Goal: Task Accomplishment & Management: Manage account settings

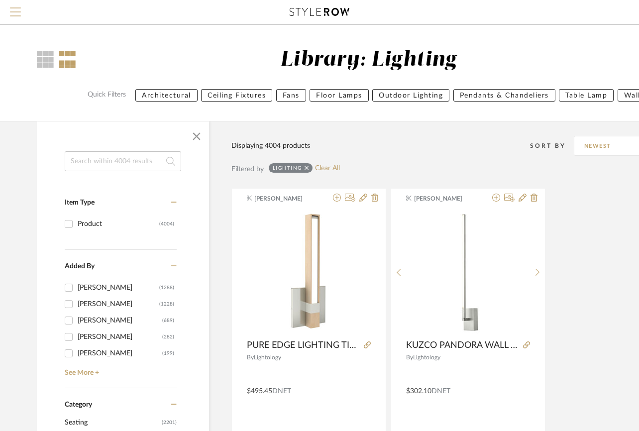
click at [13, 11] on span "Menu" at bounding box center [15, 14] width 11 height 15
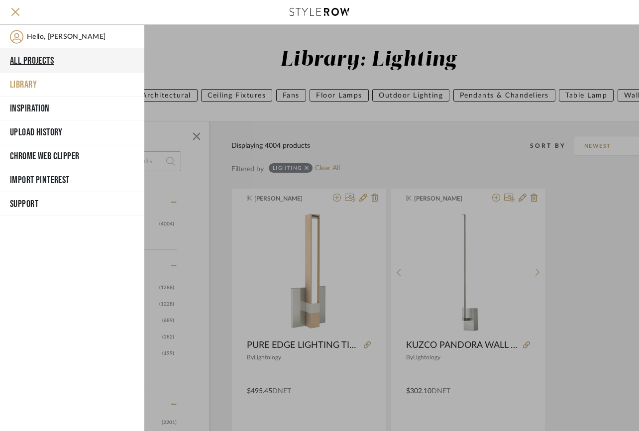
click at [34, 62] on button "All Projects" at bounding box center [72, 61] width 144 height 24
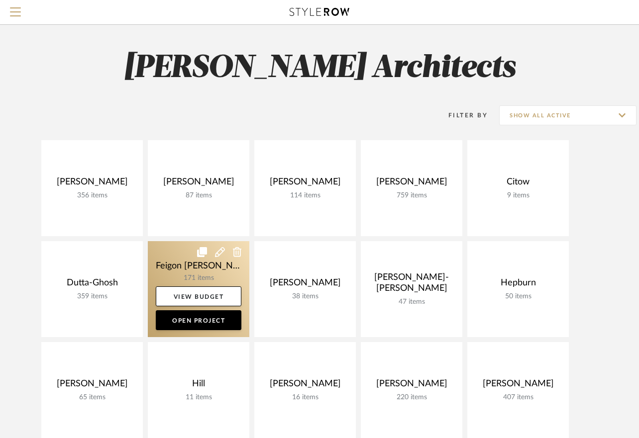
click at [207, 269] on link at bounding box center [198, 289] width 101 height 96
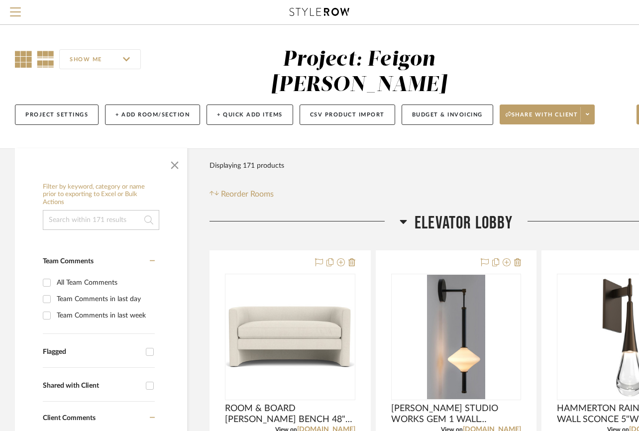
click at [25, 55] on icon at bounding box center [23, 59] width 17 height 17
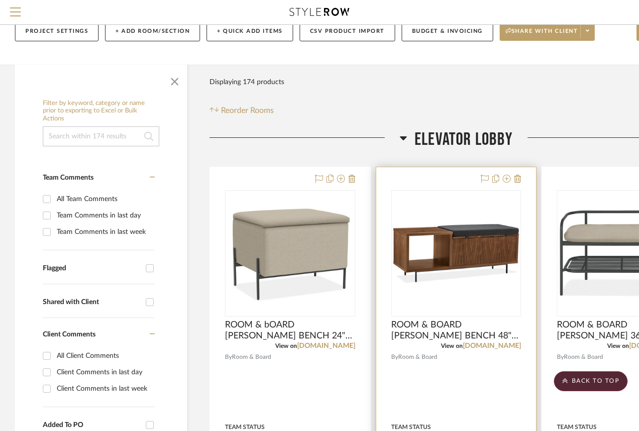
scroll to position [81, 0]
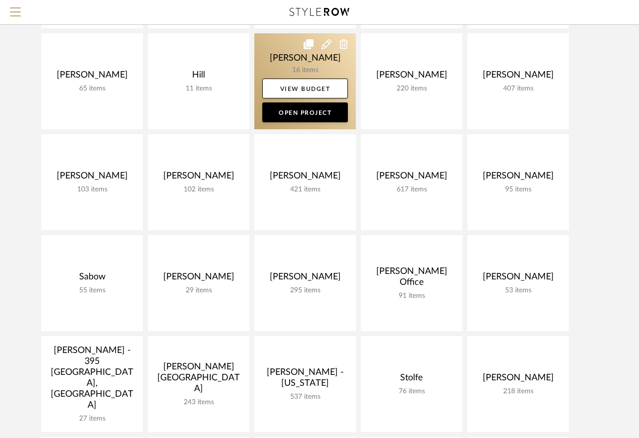
scroll to position [354, 0]
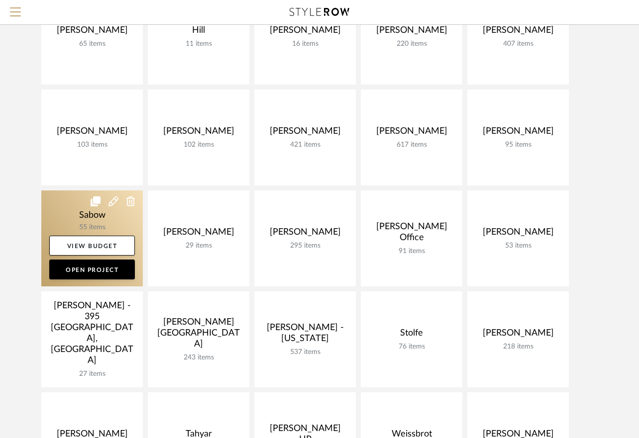
click at [104, 221] on link at bounding box center [91, 238] width 101 height 96
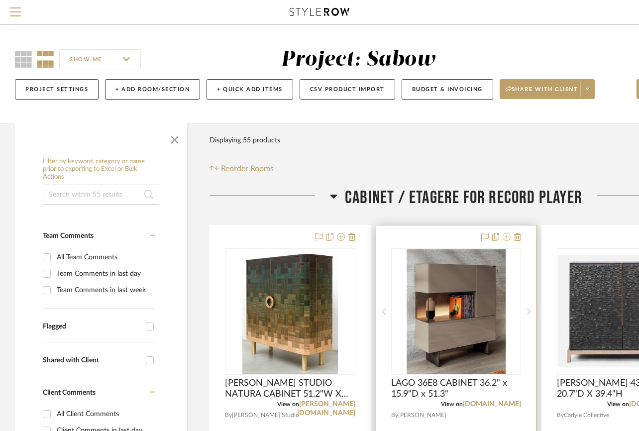
click at [504, 237] on icon at bounding box center [506, 237] width 8 height 8
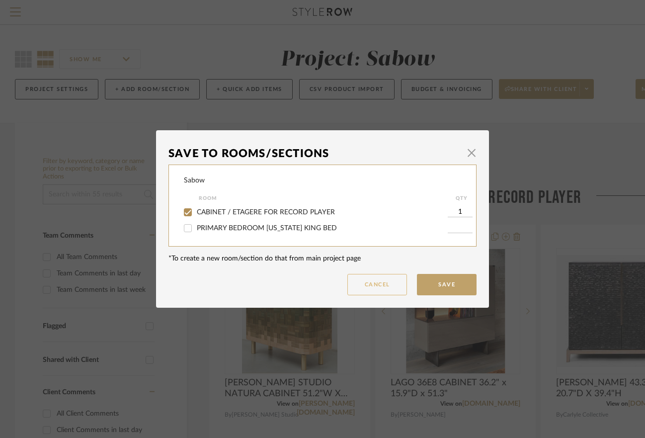
click at [380, 286] on button "Cancel" at bounding box center [378, 284] width 60 height 21
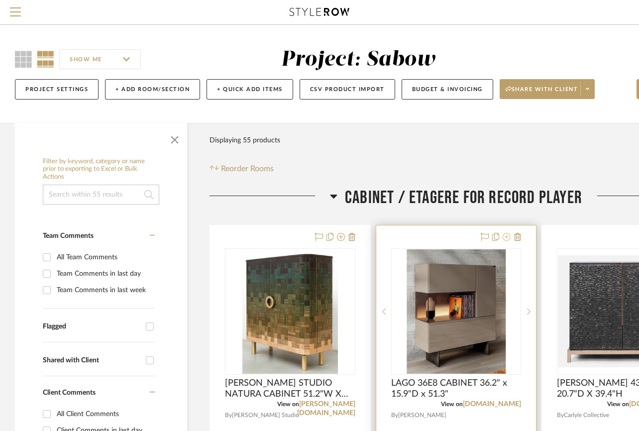
click at [507, 237] on icon at bounding box center [506, 237] width 8 height 8
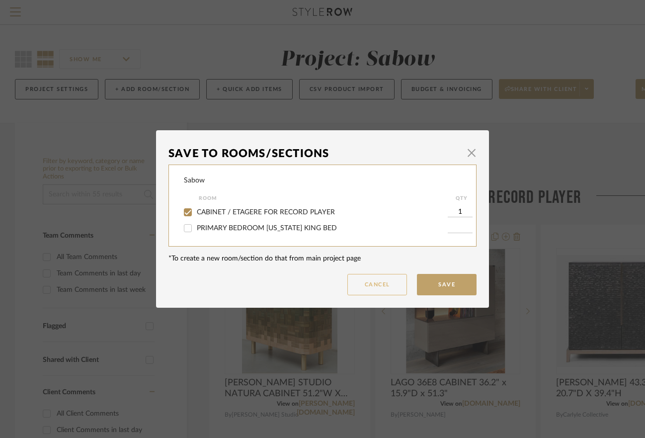
click at [380, 280] on button "Cancel" at bounding box center [378, 284] width 60 height 21
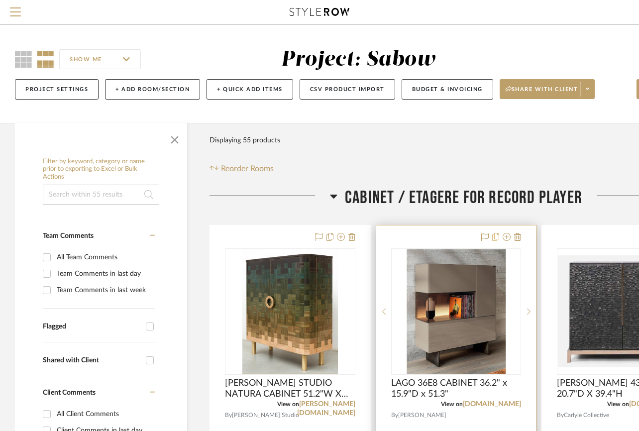
click at [494, 237] on icon at bounding box center [495, 237] width 7 height 8
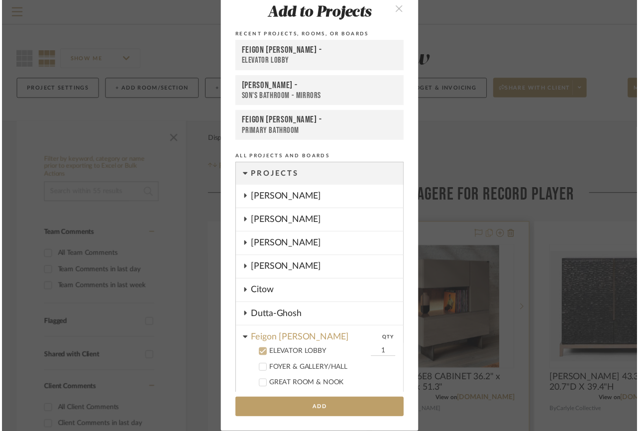
scroll to position [184, 0]
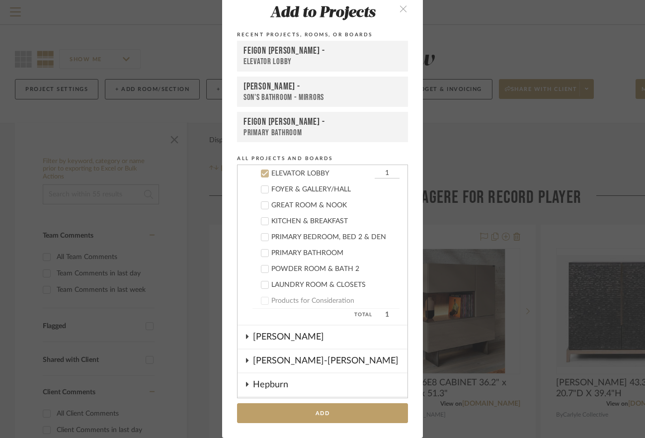
click at [300, 60] on div "ELEVATOR LOBBY" at bounding box center [323, 62] width 158 height 10
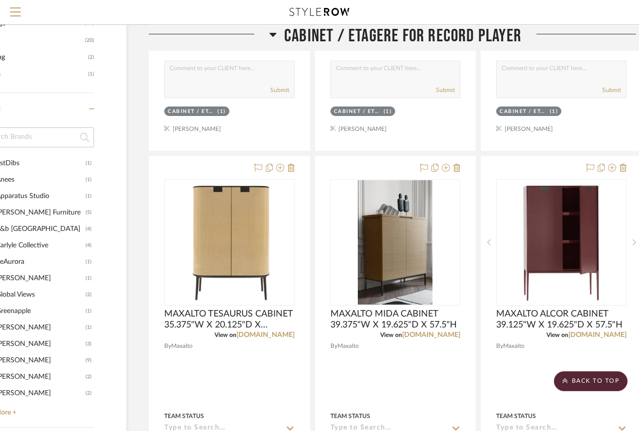
scroll to position [499, 61]
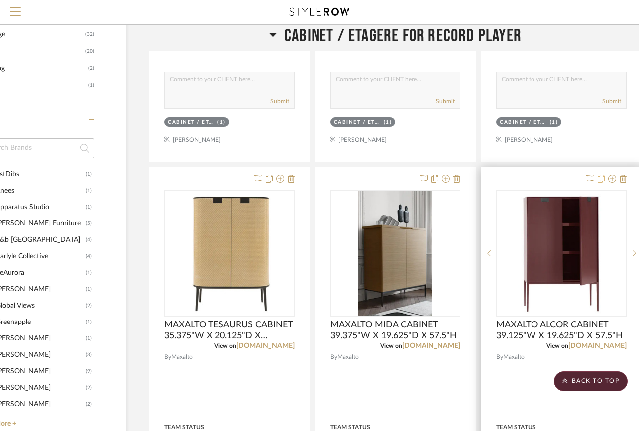
click at [602, 180] on icon at bounding box center [600, 179] width 7 height 8
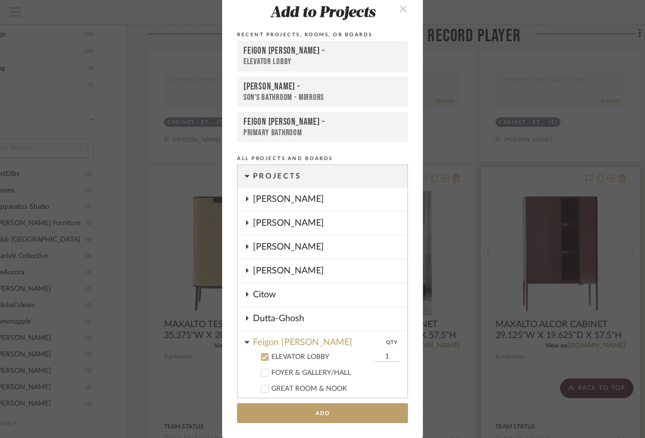
scroll to position [184, 0]
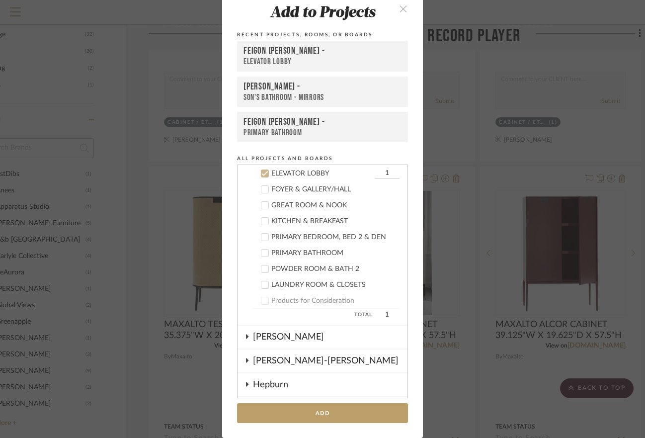
click at [271, 57] on div "ELEVATOR LOBBY" at bounding box center [323, 62] width 158 height 10
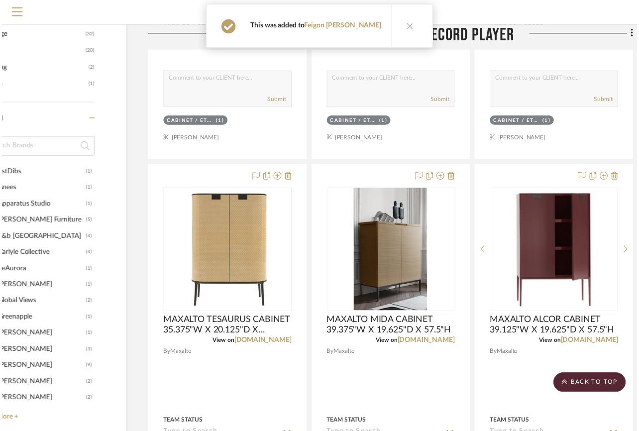
scroll to position [499, 61]
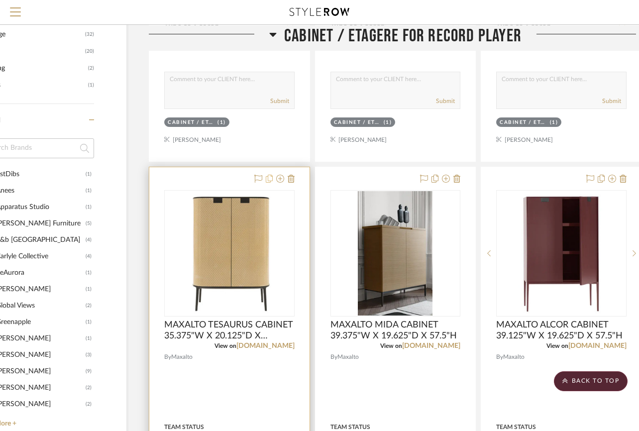
click at [272, 175] on icon at bounding box center [269, 179] width 7 height 8
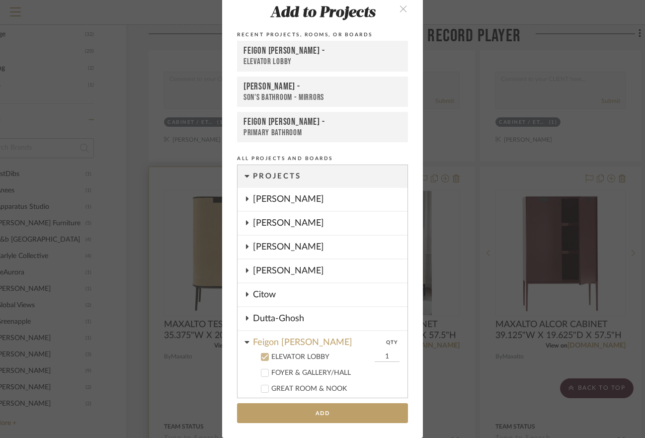
scroll to position [184, 0]
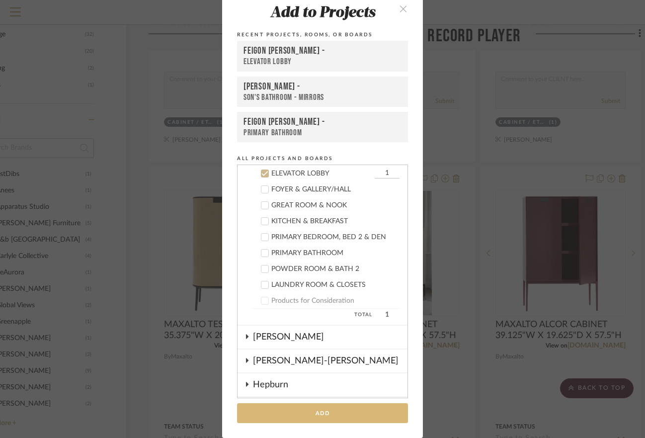
click at [314, 411] on button "Add" at bounding box center [322, 413] width 171 height 20
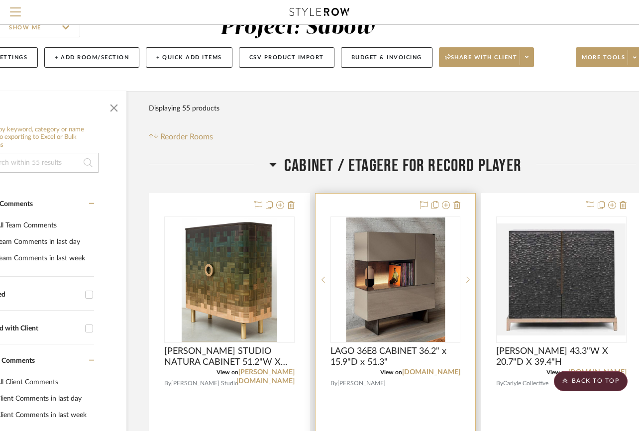
scroll to position [0, 61]
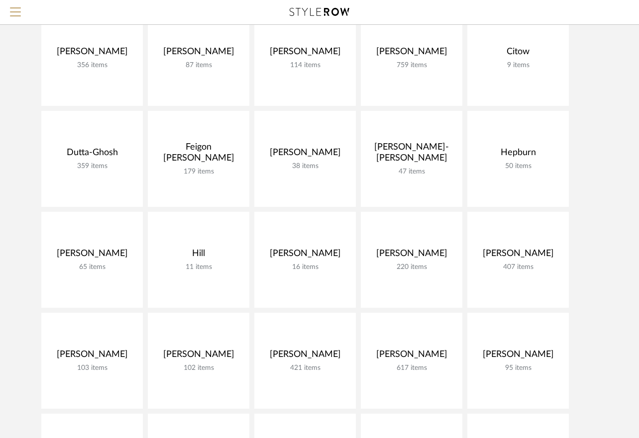
scroll to position [131, 0]
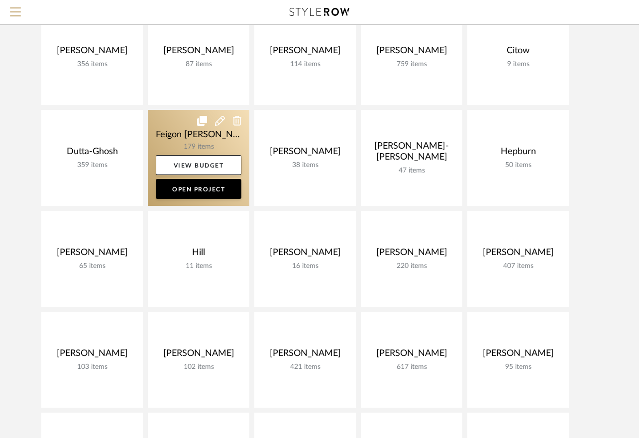
click at [211, 136] on link at bounding box center [198, 158] width 101 height 96
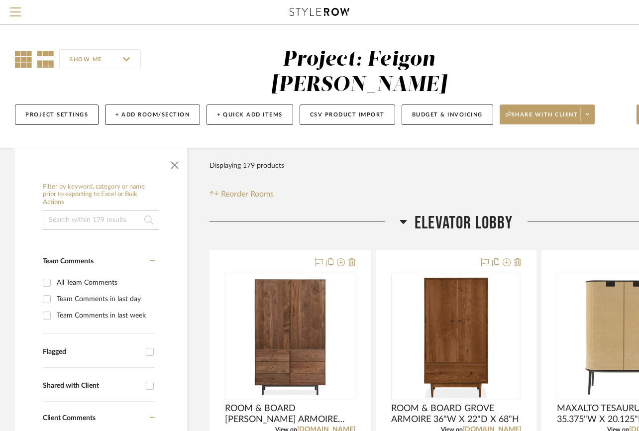
click at [19, 56] on icon at bounding box center [23, 59] width 17 height 17
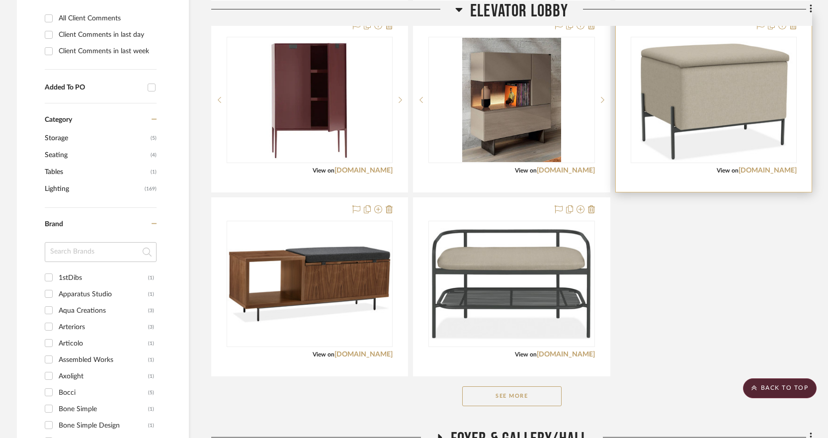
scroll to position [499, 0]
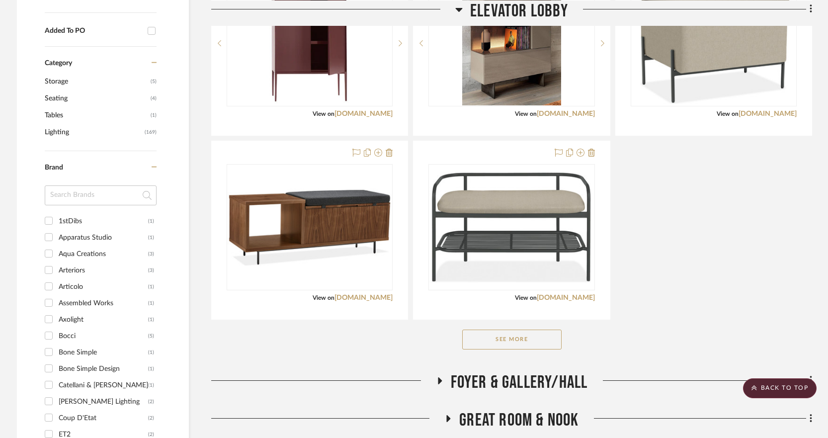
click at [543, 335] on button "See More" at bounding box center [511, 340] width 99 height 20
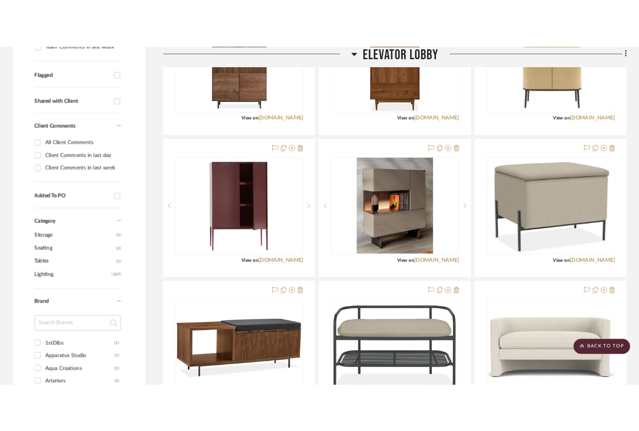
scroll to position [294, 0]
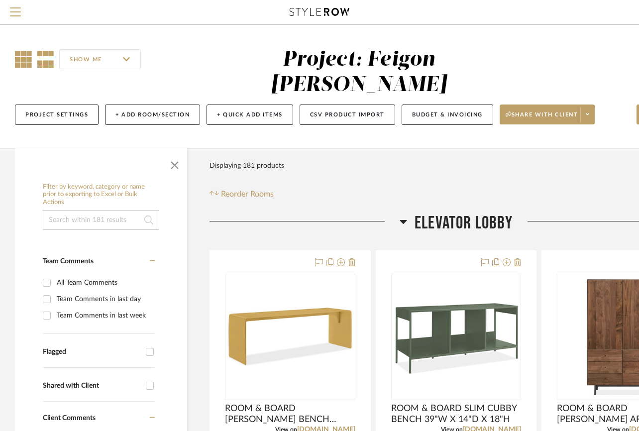
click at [27, 57] on icon at bounding box center [23, 59] width 17 height 17
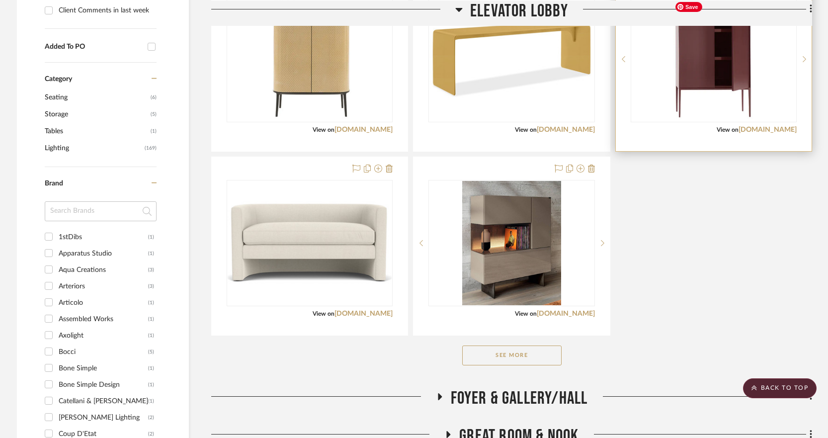
scroll to position [484, 0]
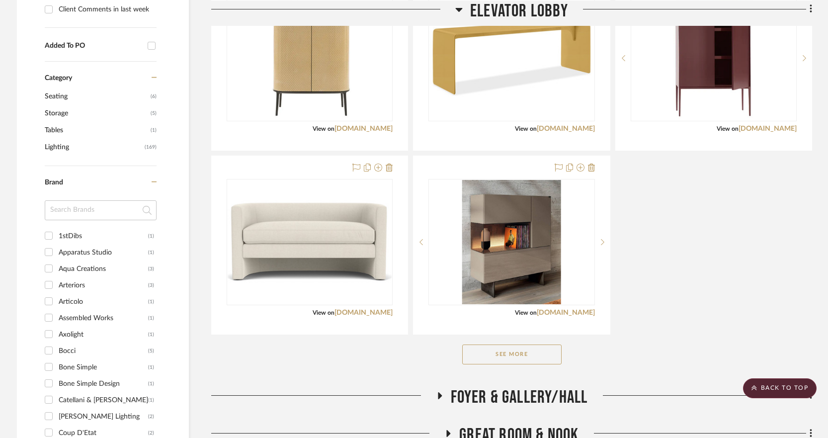
click at [547, 354] on button "See More" at bounding box center [511, 355] width 99 height 20
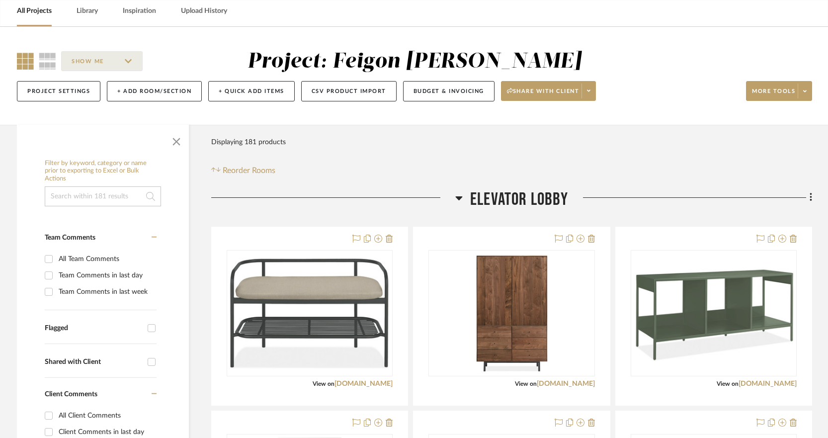
scroll to position [33, 0]
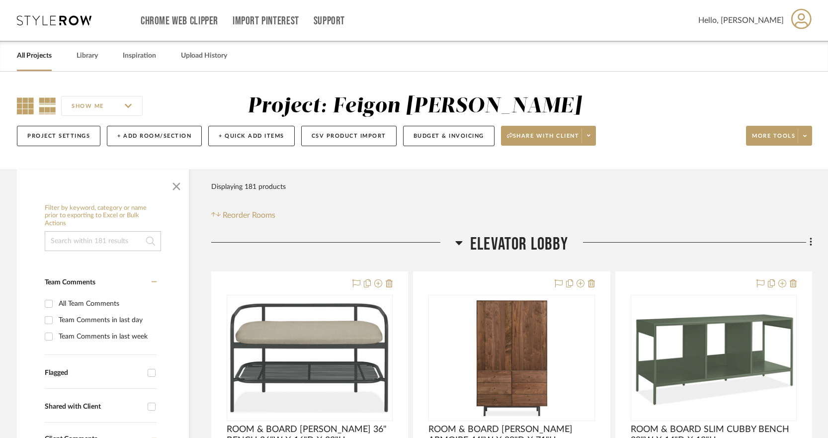
click at [31, 103] on icon at bounding box center [25, 105] width 17 height 17
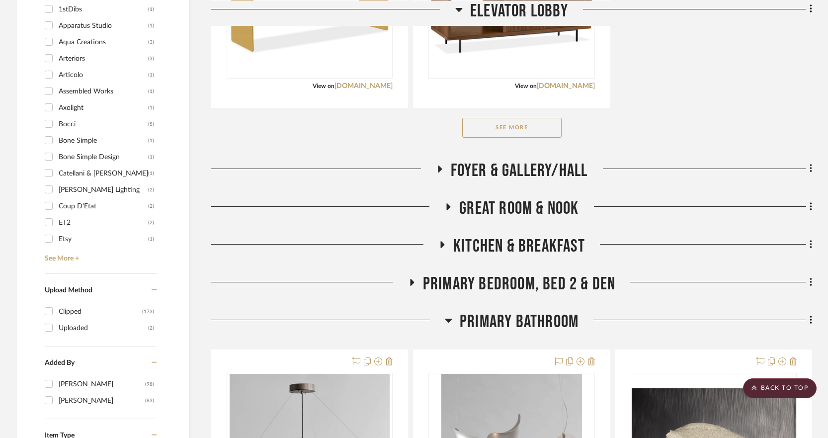
scroll to position [716, 0]
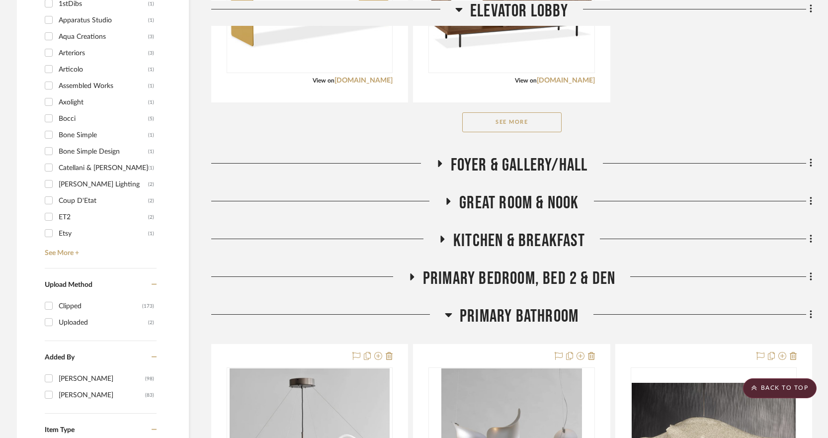
click at [538, 126] on button "See More" at bounding box center [511, 122] width 99 height 20
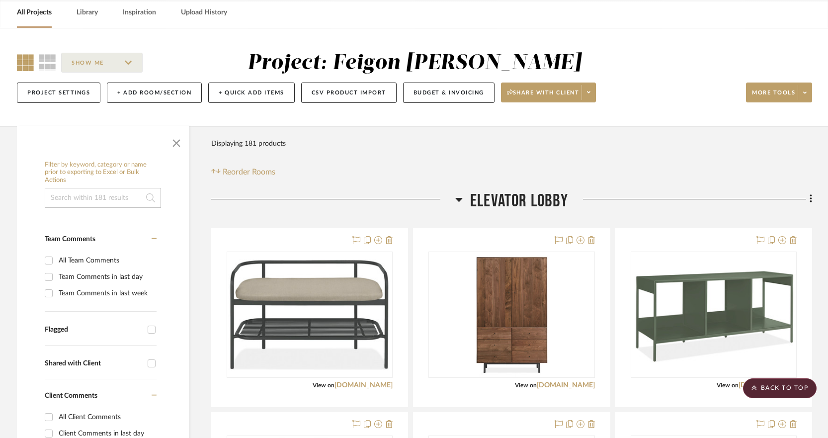
scroll to position [0, 0]
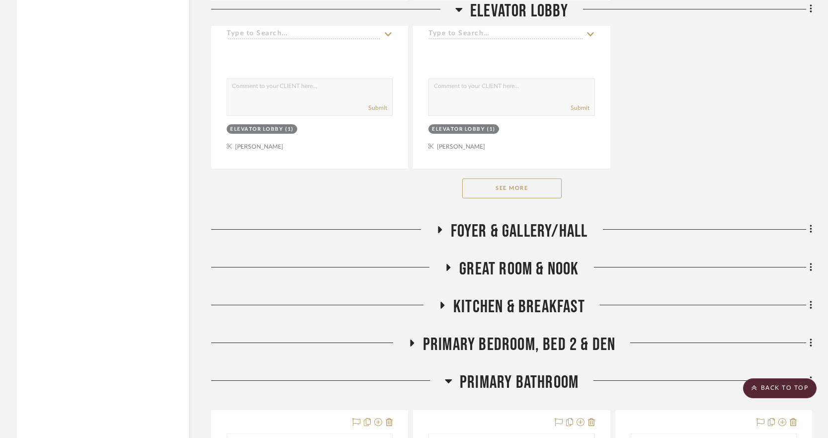
scroll to position [1424, 0]
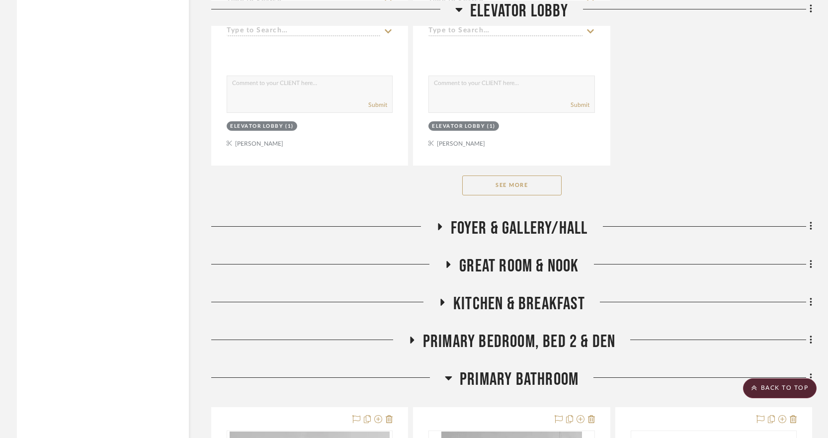
click at [507, 183] on button "See More" at bounding box center [511, 186] width 99 height 20
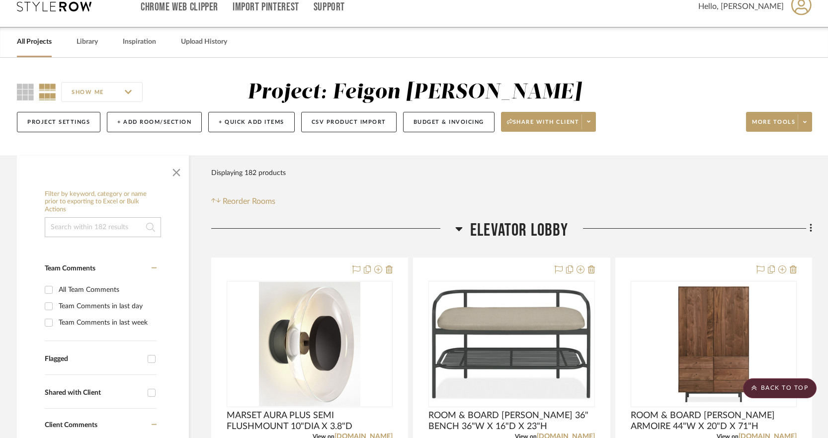
scroll to position [0, 0]
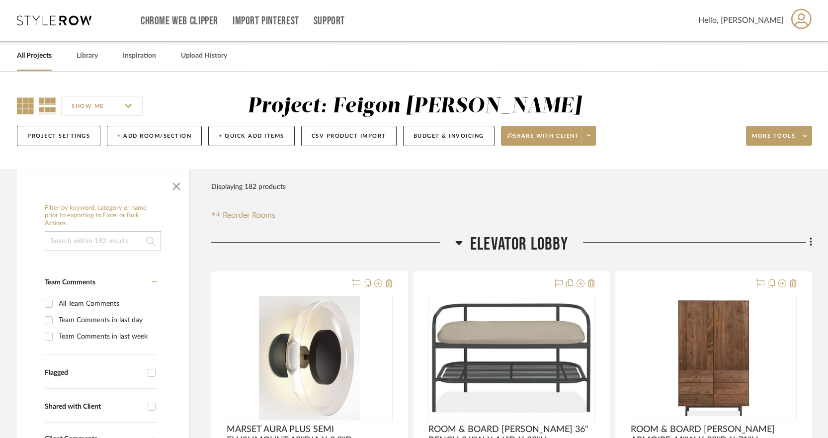
click at [27, 98] on icon at bounding box center [25, 105] width 17 height 17
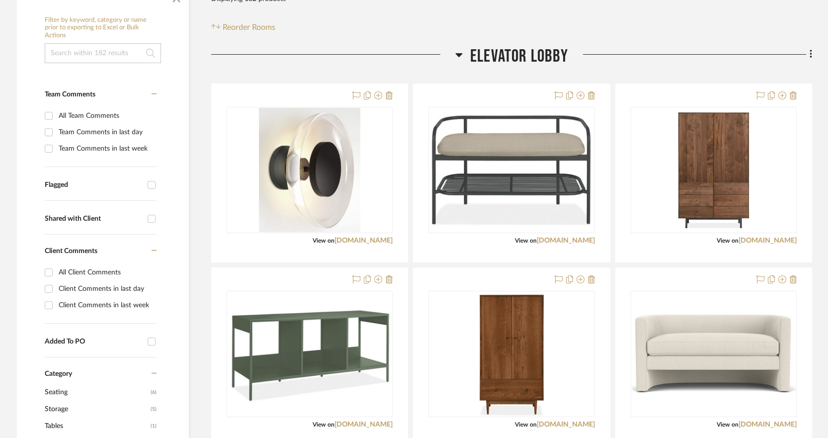
scroll to position [203, 0]
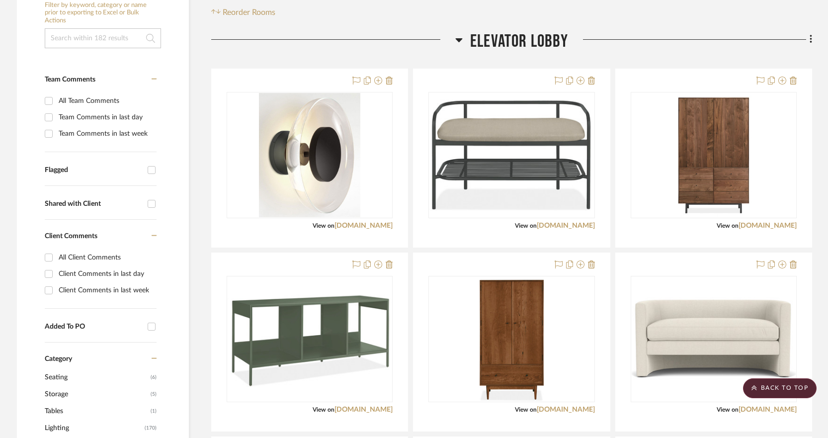
click at [461, 38] on icon at bounding box center [459, 40] width 7 height 4
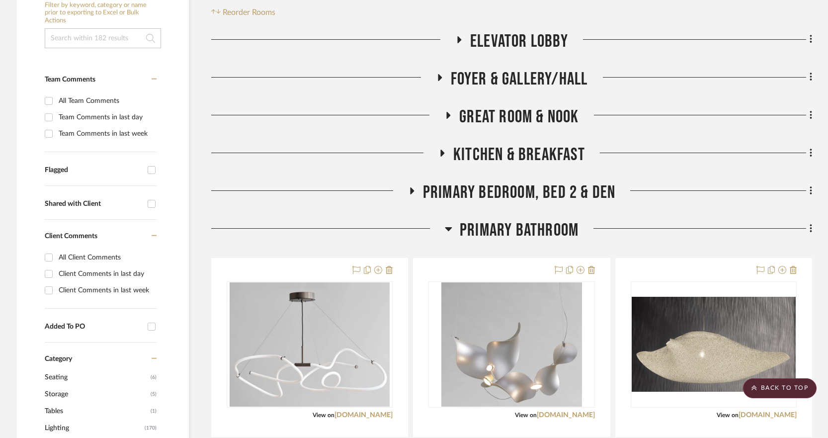
click at [441, 77] on icon at bounding box center [440, 77] width 4 height 7
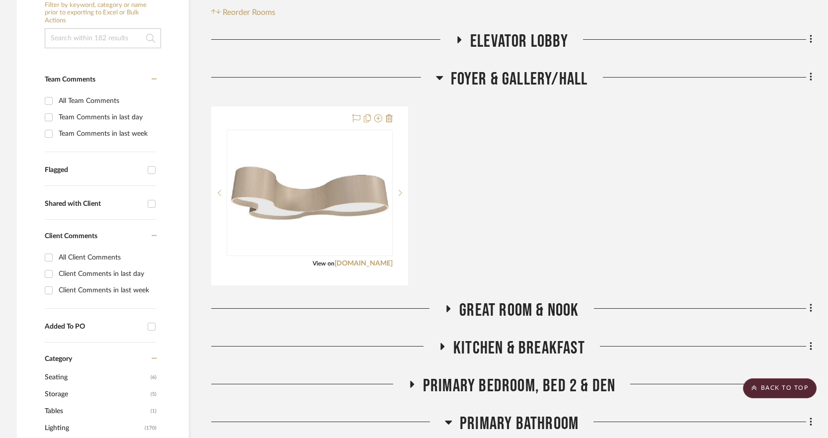
click at [448, 306] on icon at bounding box center [449, 308] width 4 height 7
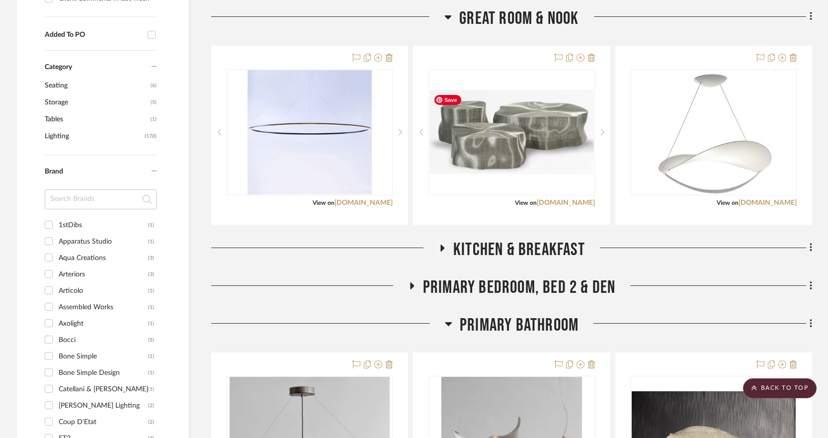
scroll to position [500, 0]
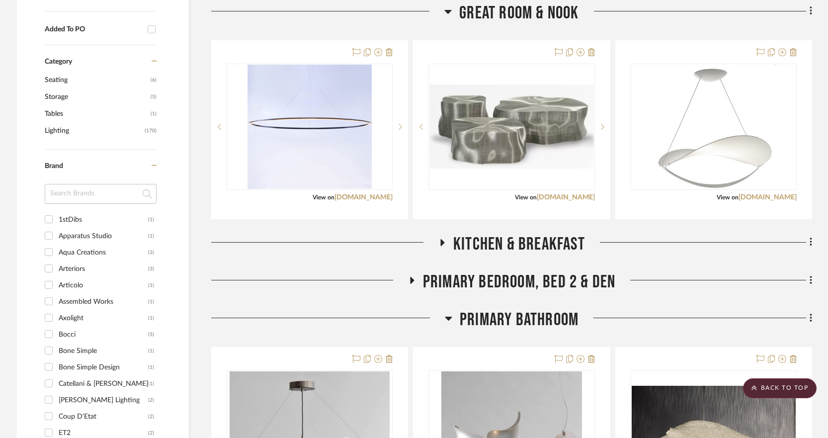
click at [442, 242] on icon at bounding box center [443, 242] width 4 height 7
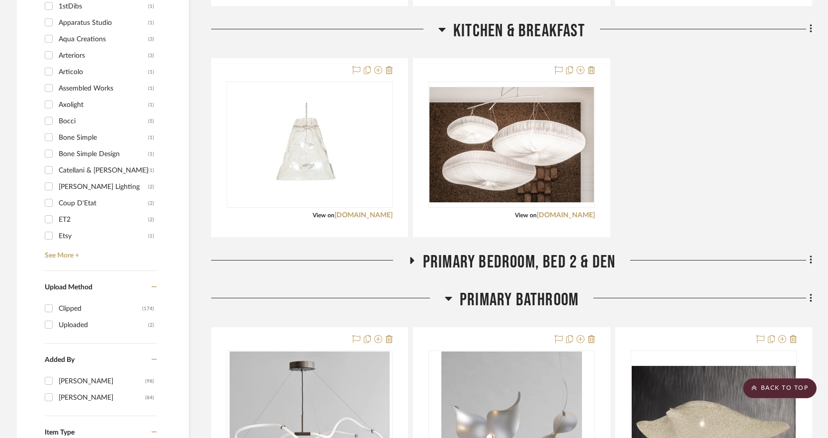
scroll to position [715, 0]
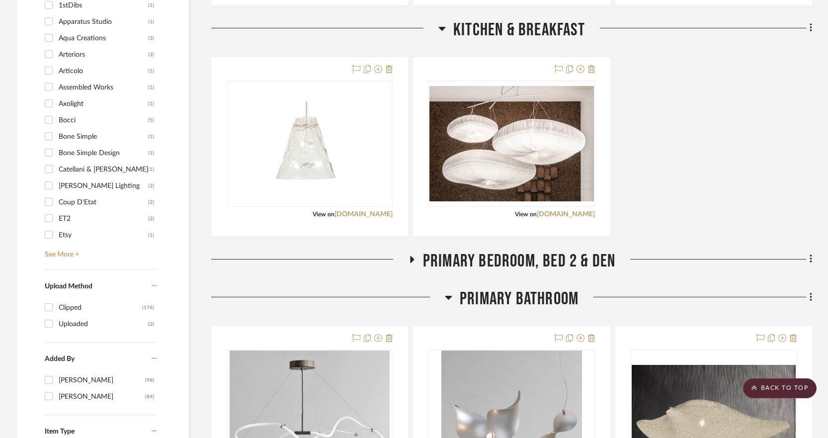
click at [413, 258] on icon at bounding box center [412, 259] width 4 height 7
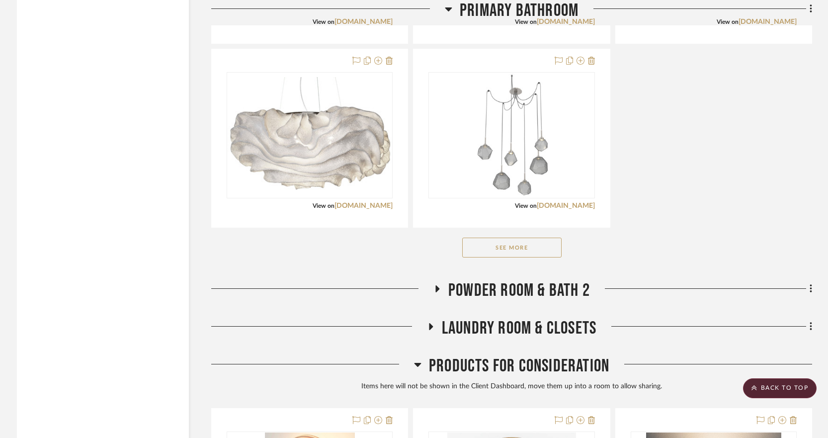
scroll to position [1745, 0]
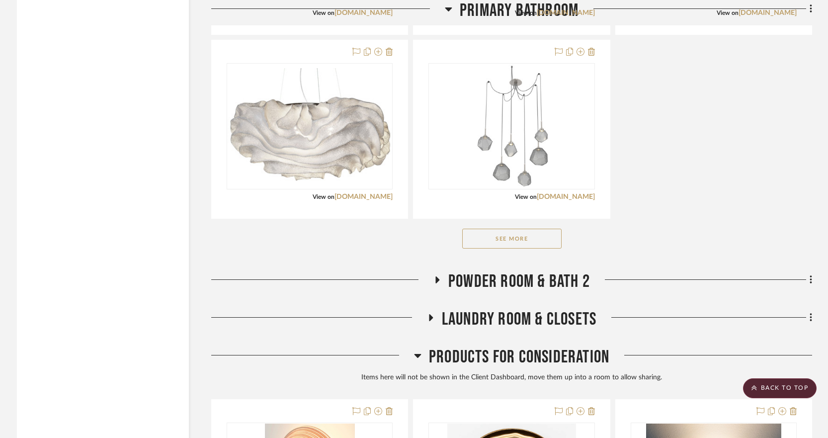
click at [437, 275] on h3 "POWDER ROOM & BATH 2" at bounding box center [512, 281] width 157 height 21
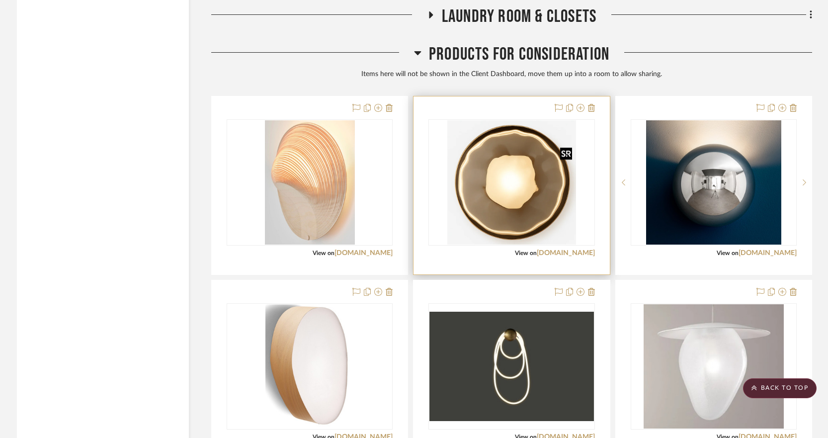
scroll to position [2225, 0]
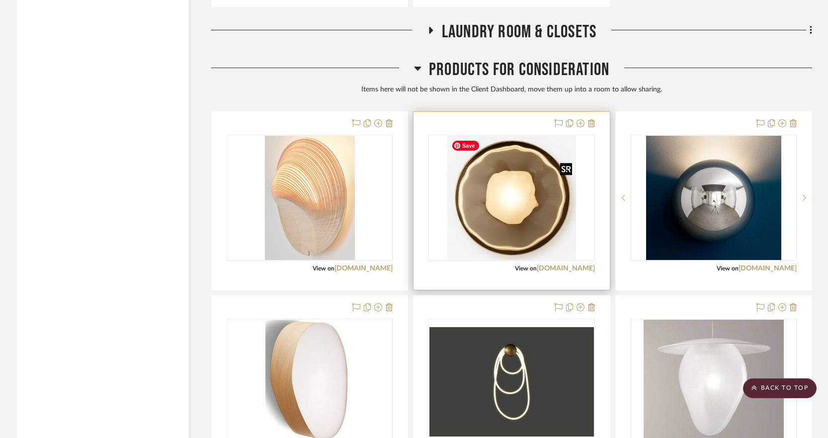
click at [540, 184] on img "0" at bounding box center [512, 198] width 129 height 124
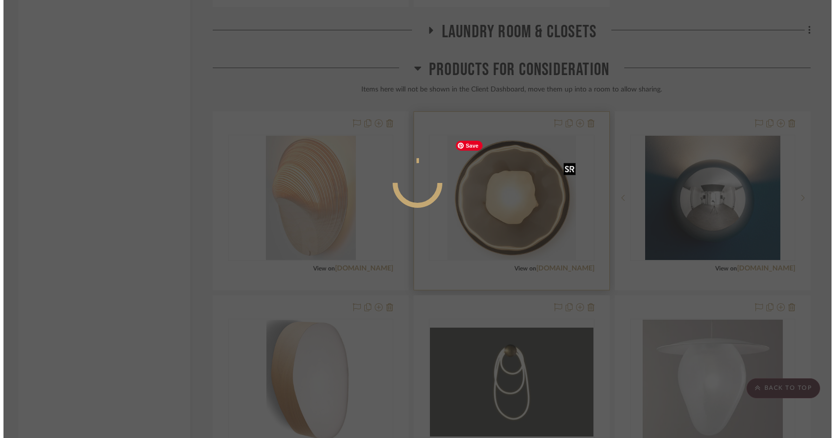
scroll to position [0, 0]
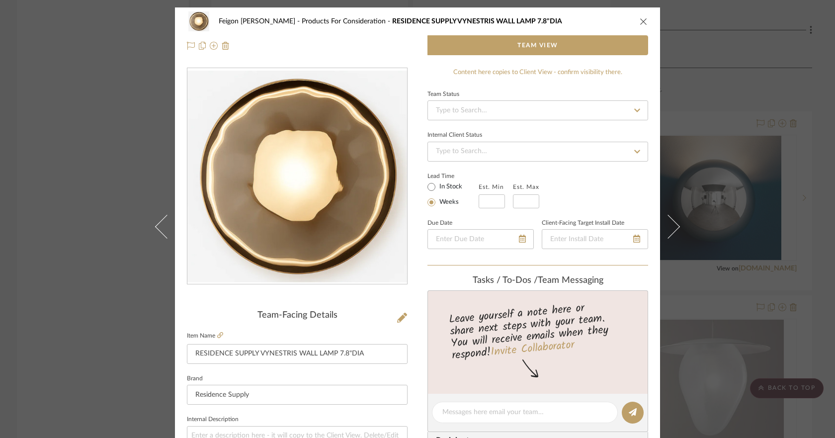
click at [645, 15] on div "Feigon Bialer Products For Consideration RESIDENCE SUPPLY VYNESTRIS WALL LAMP 7…" at bounding box center [417, 33] width 485 height 52
click at [644, 21] on icon "close" at bounding box center [644, 21] width 8 height 8
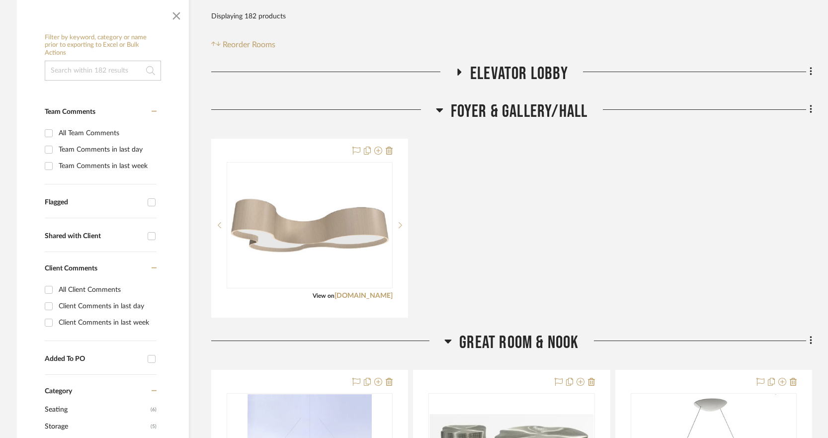
scroll to position [217, 0]
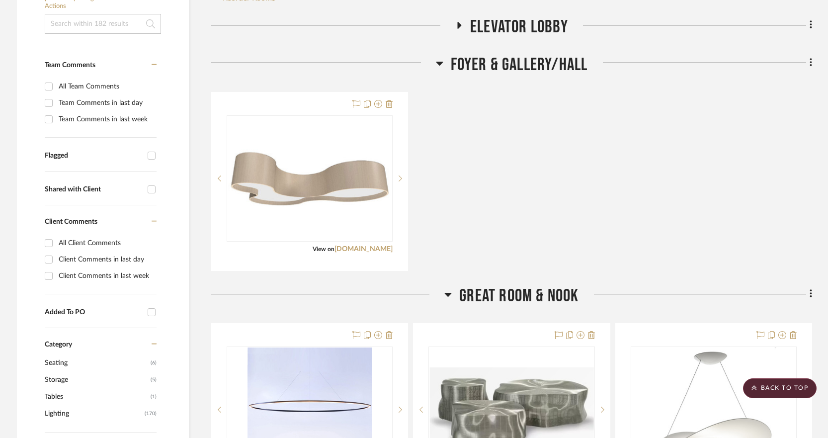
click at [458, 25] on icon at bounding box center [460, 24] width 12 height 7
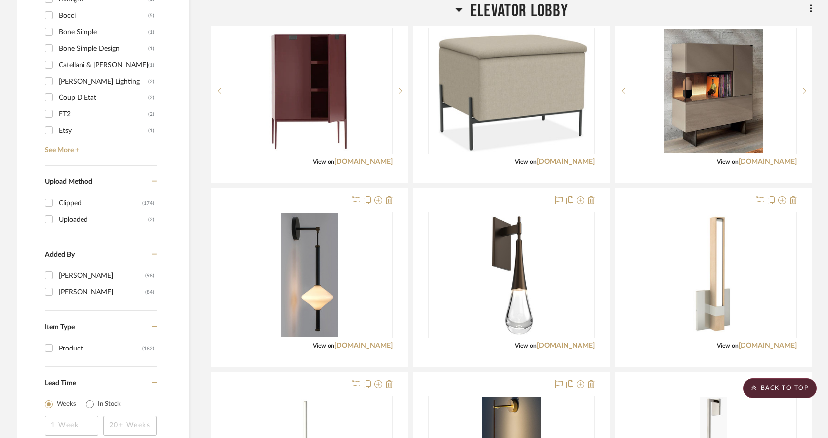
scroll to position [818, 0]
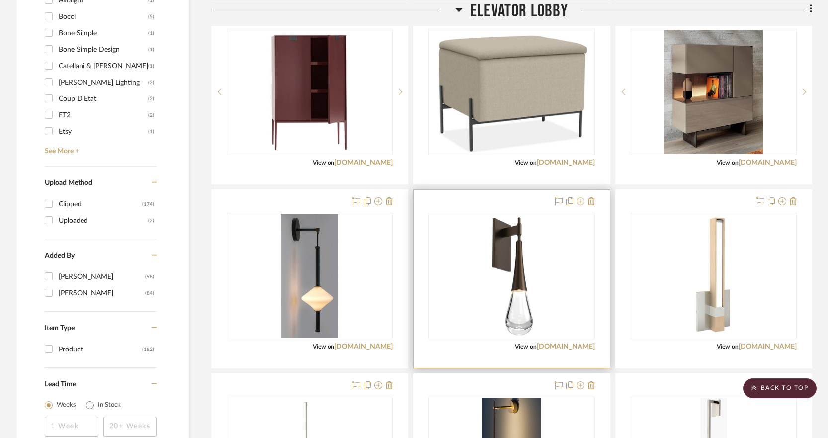
click at [580, 201] on icon at bounding box center [581, 201] width 8 height 8
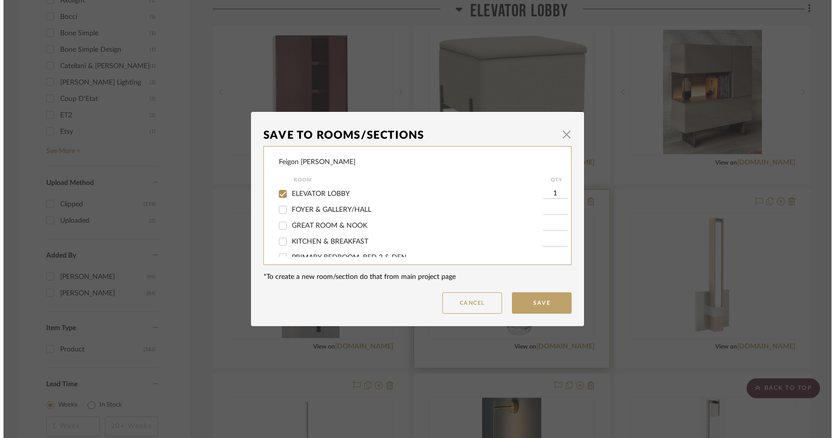
scroll to position [0, 0]
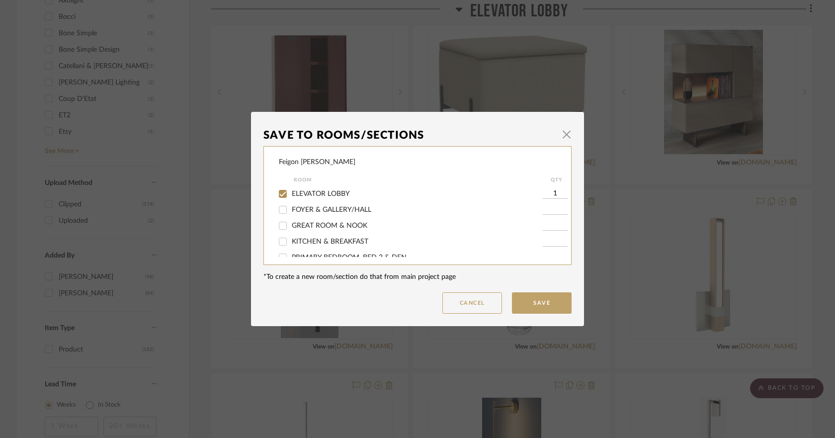
click at [323, 190] on span "ELEVATOR LOBBY" at bounding box center [321, 193] width 58 height 7
click at [291, 190] on input "ELEVATOR LOBBY" at bounding box center [283, 194] width 16 height 16
checkbox input "false"
click at [534, 306] on button "Save" at bounding box center [542, 302] width 60 height 21
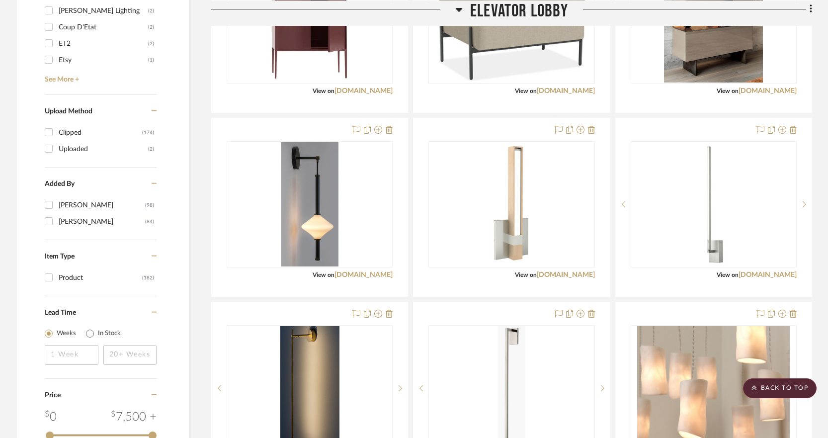
scroll to position [902, 0]
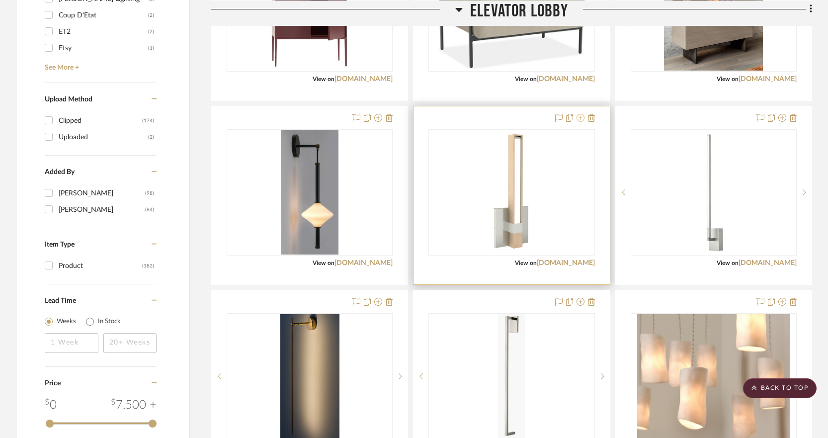
click at [580, 118] on icon at bounding box center [581, 118] width 8 height 8
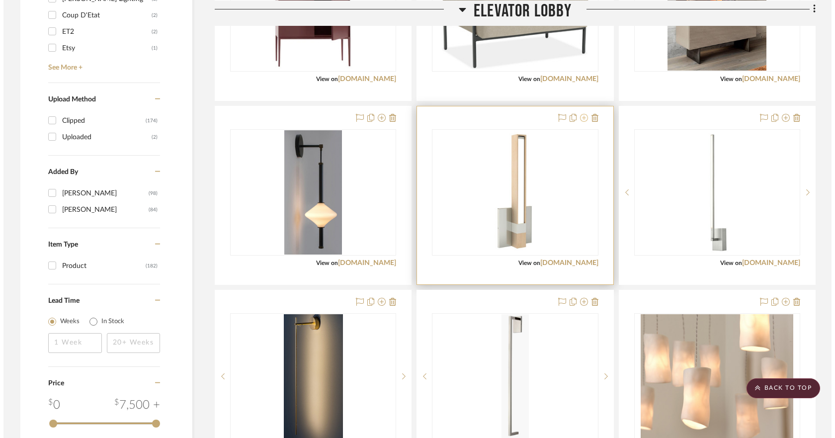
scroll to position [0, 0]
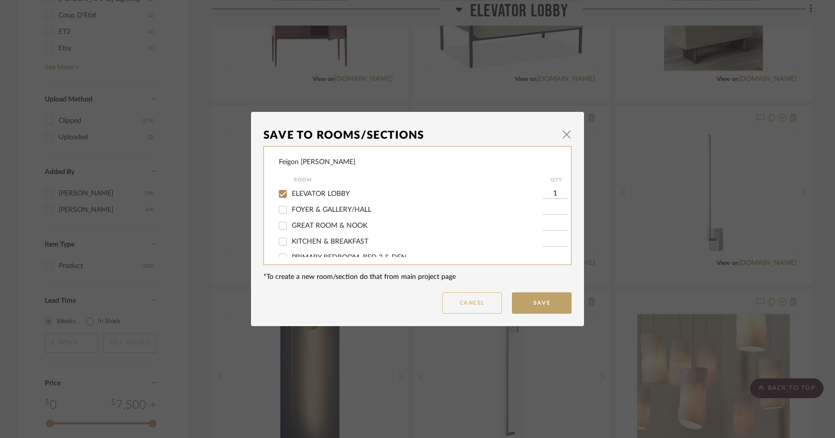
click at [479, 302] on button "Cancel" at bounding box center [473, 302] width 60 height 21
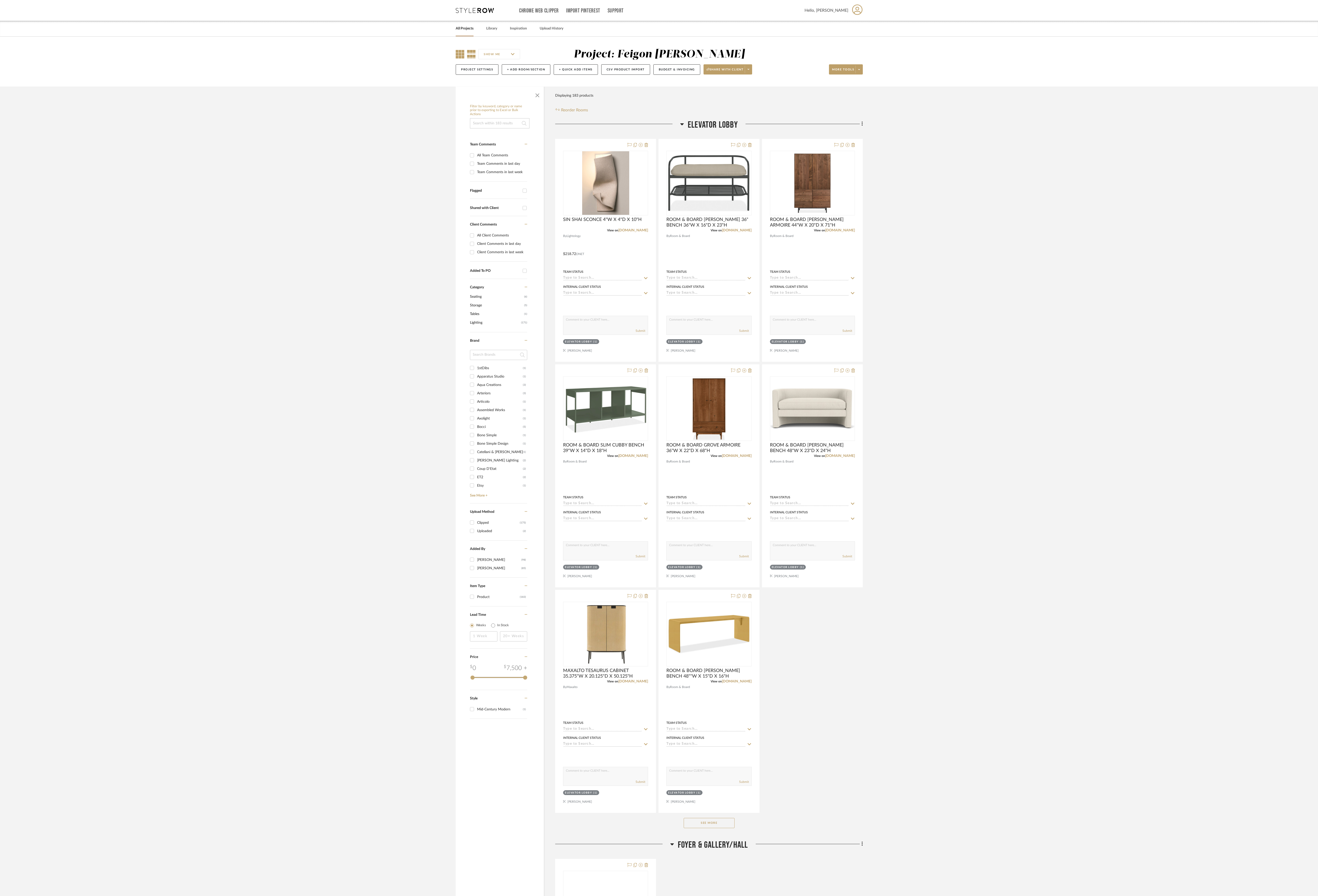
click at [460, 56] on icon at bounding box center [460, 54] width 9 height 9
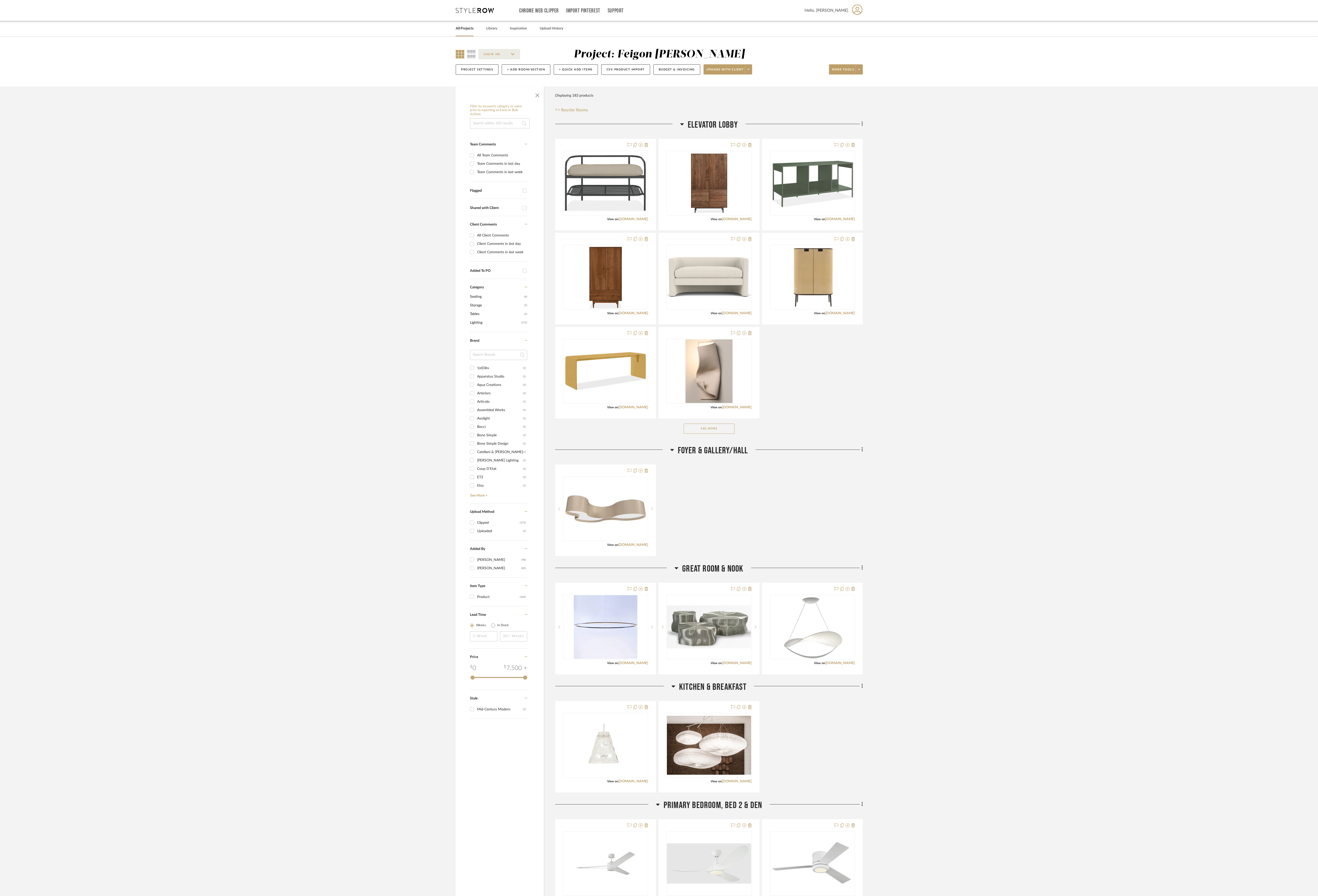
click at [495, 335] on div "See More" at bounding box center [709, 429] width 307 height 20
click at [495, 335] on button "See More" at bounding box center [709, 429] width 51 height 10
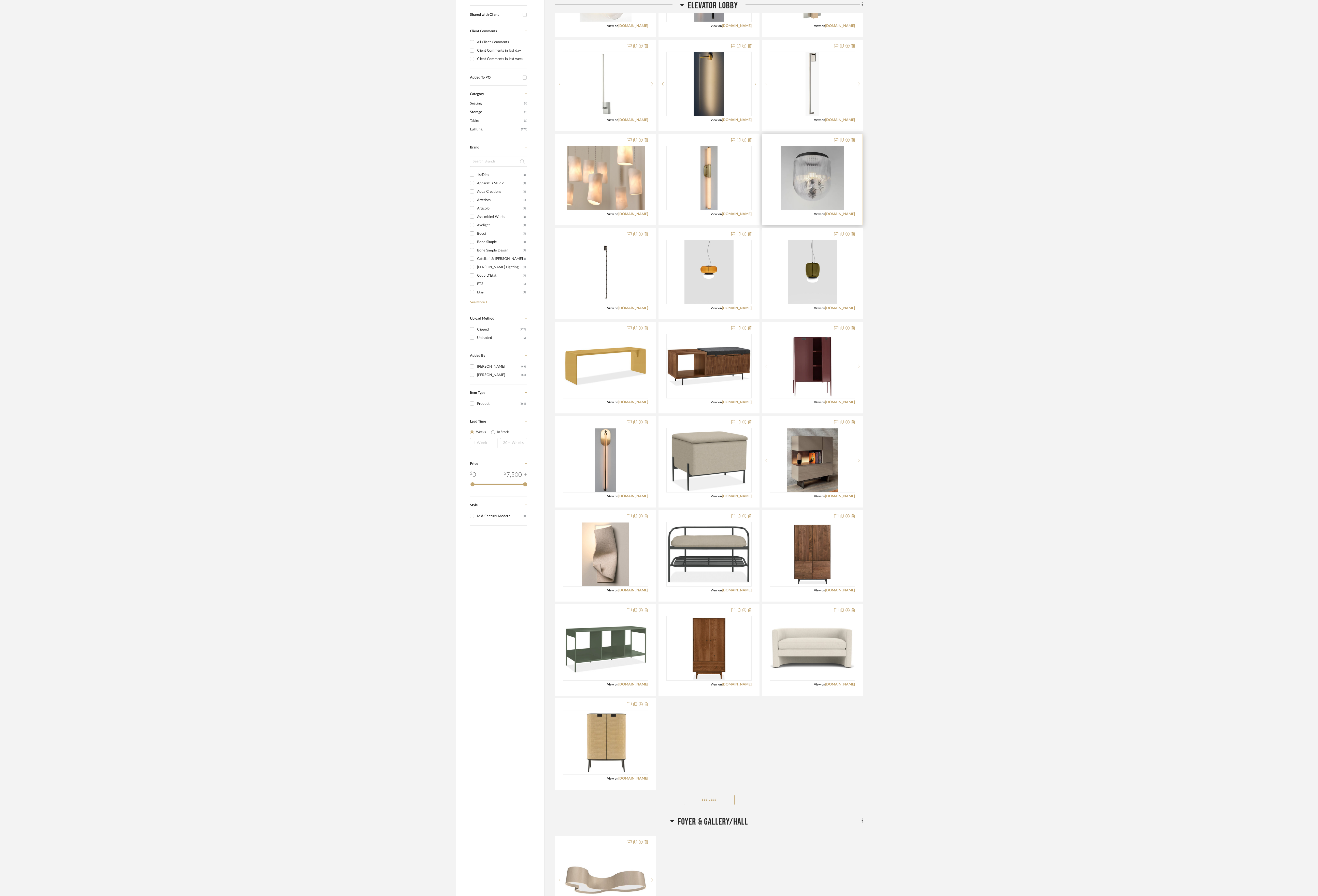
scroll to position [208, 0]
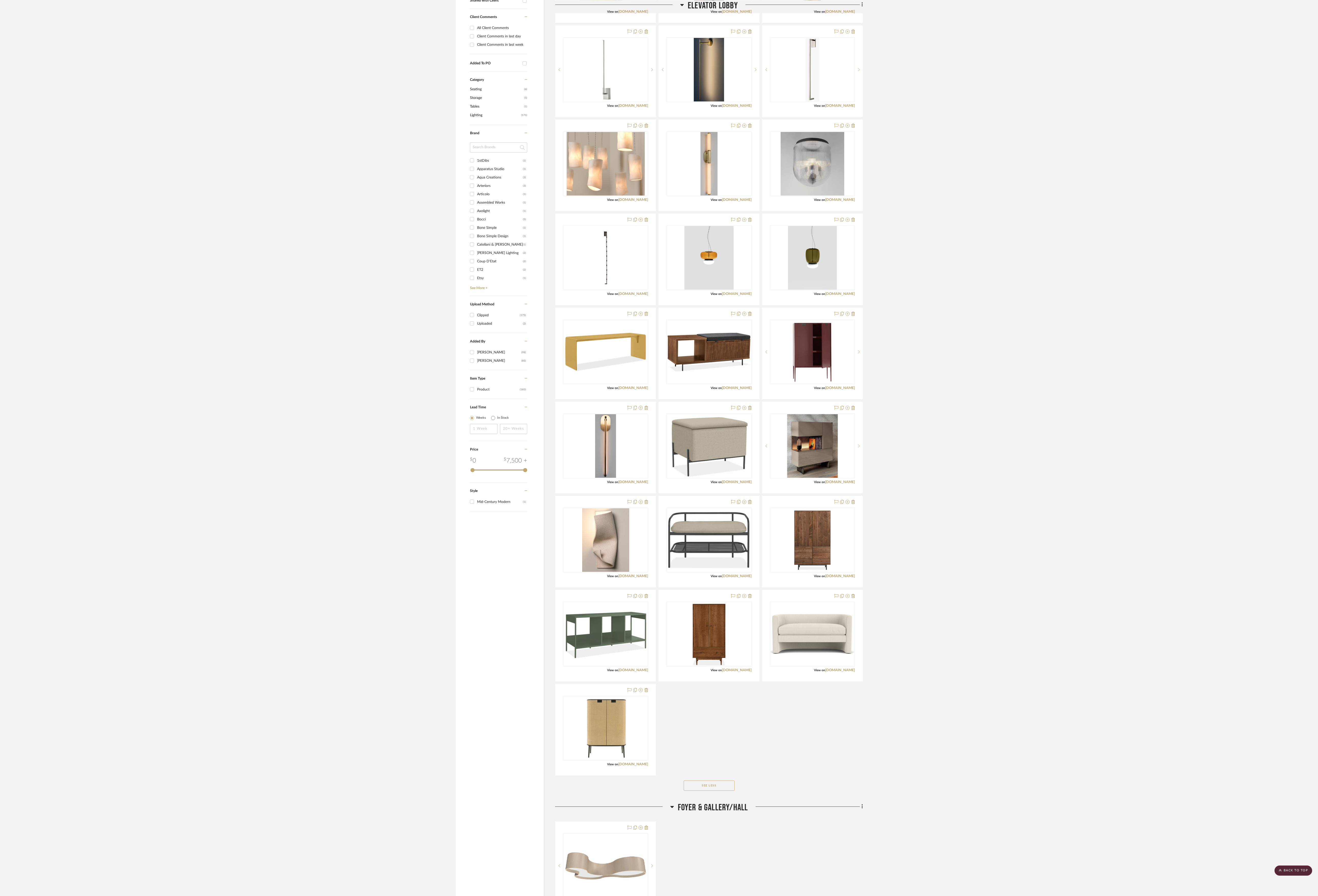
click at [495, 335] on button "See Less" at bounding box center [709, 786] width 51 height 10
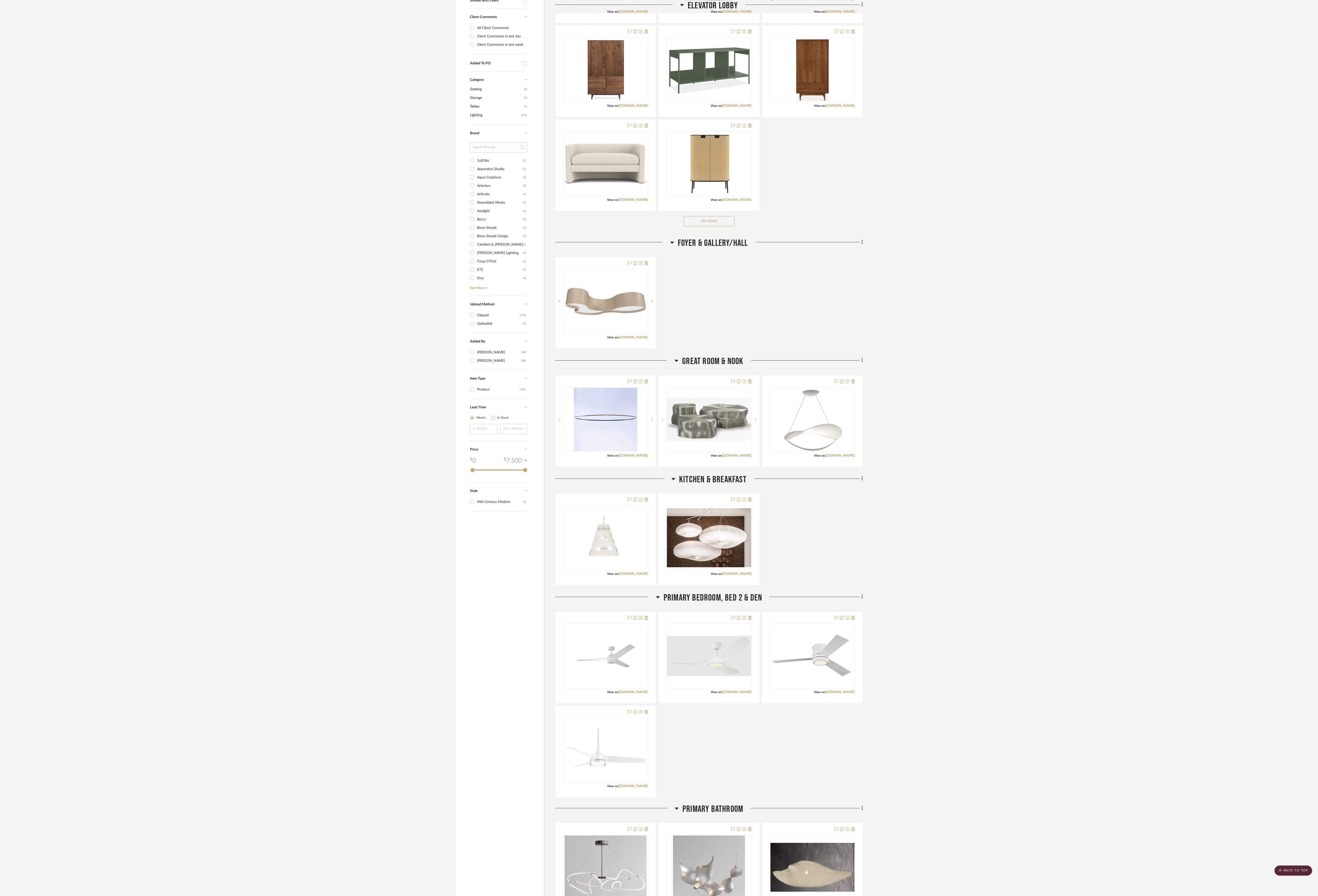
click at [495, 227] on button "See More" at bounding box center [709, 221] width 51 height 10
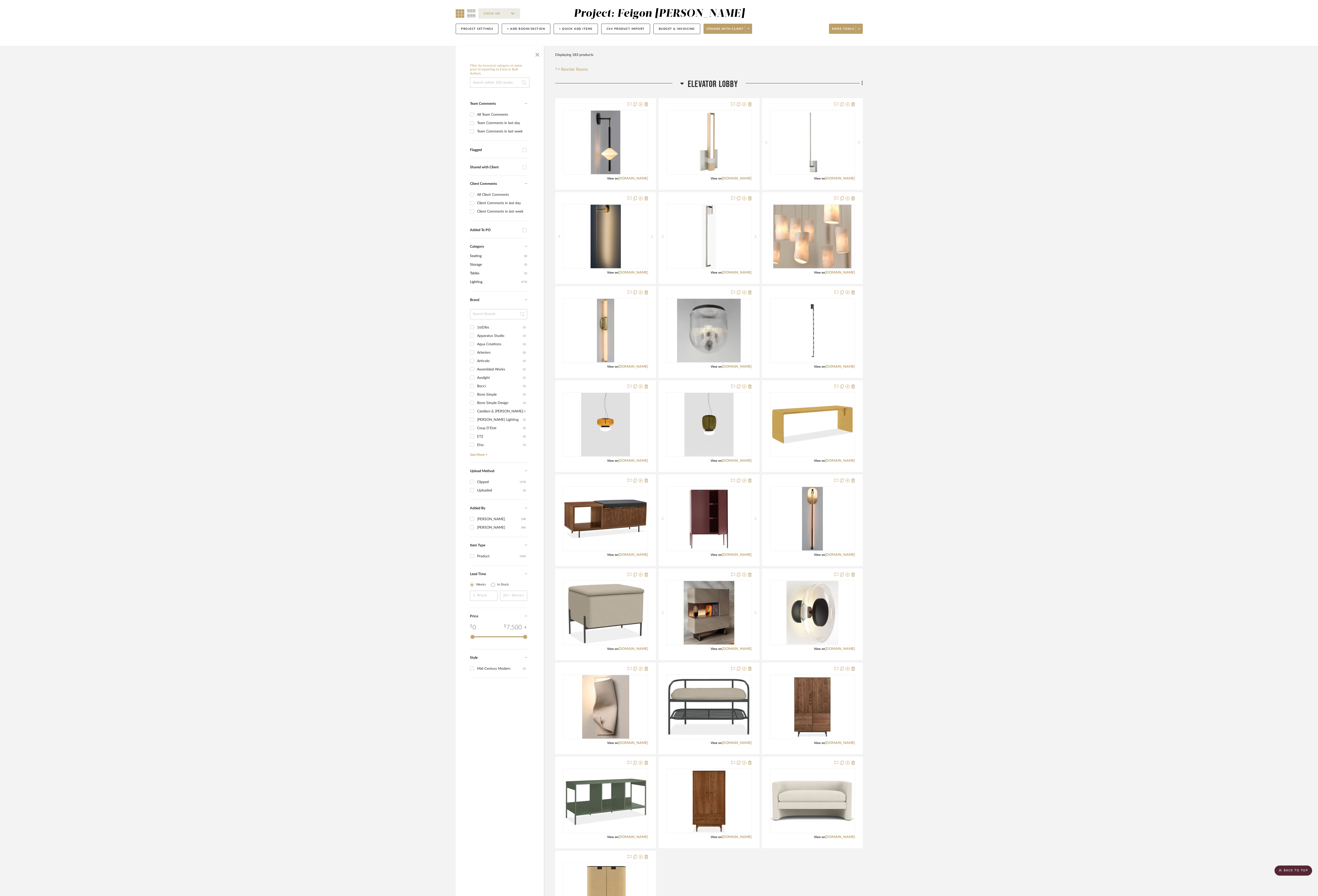
scroll to position [0, 0]
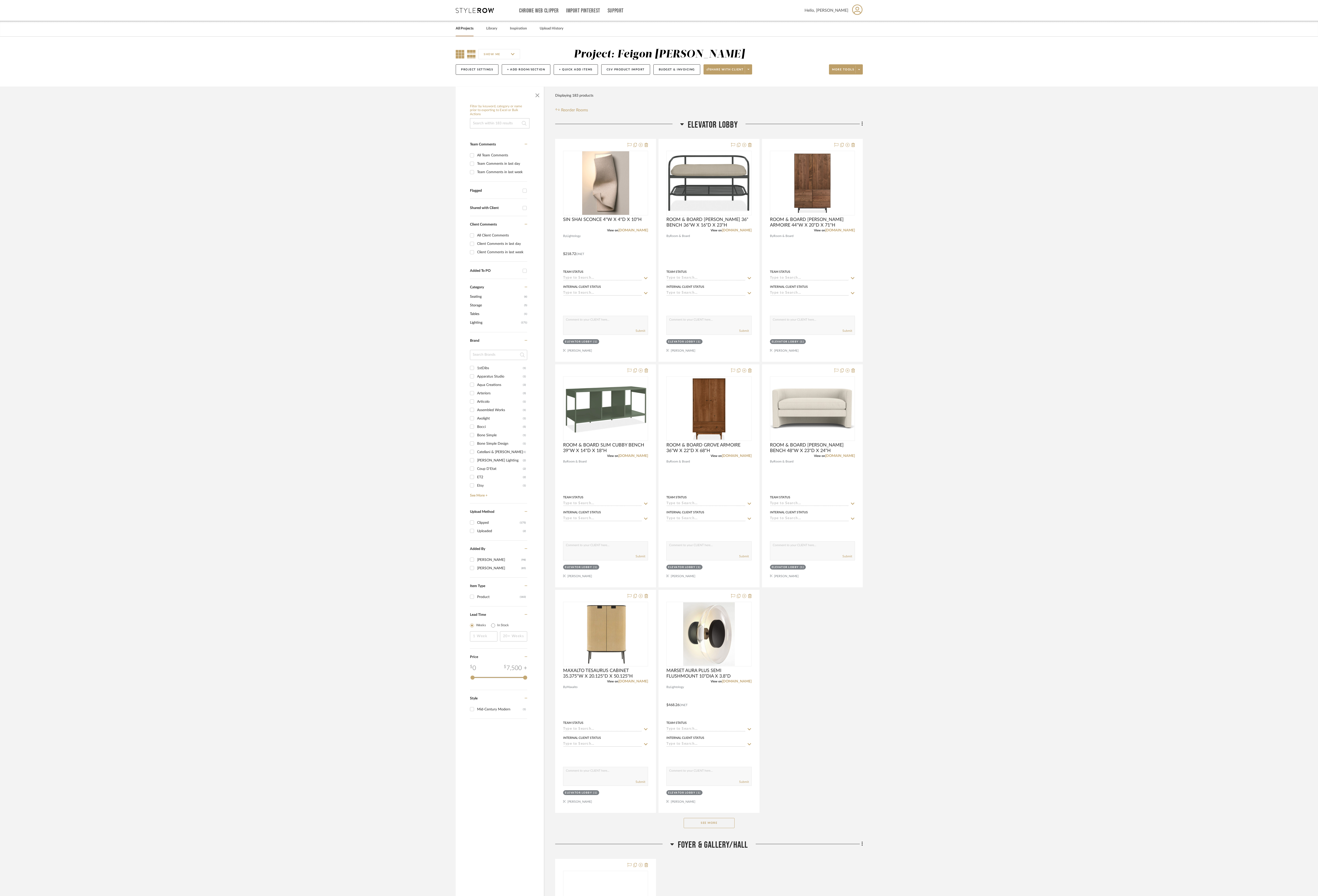
click at [457, 54] on icon at bounding box center [460, 54] width 9 height 9
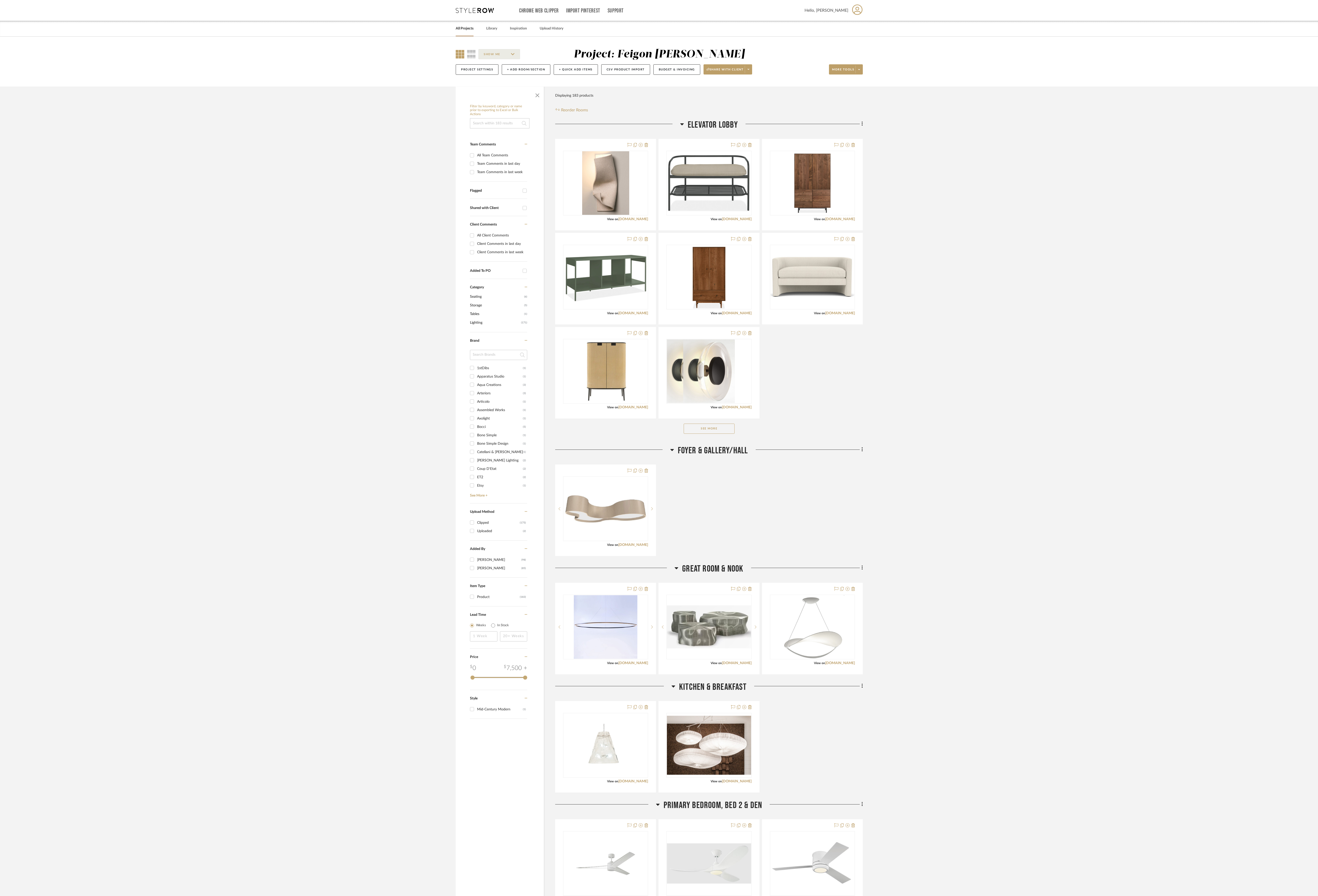
click at [721, 429] on button "See More" at bounding box center [709, 429] width 51 height 10
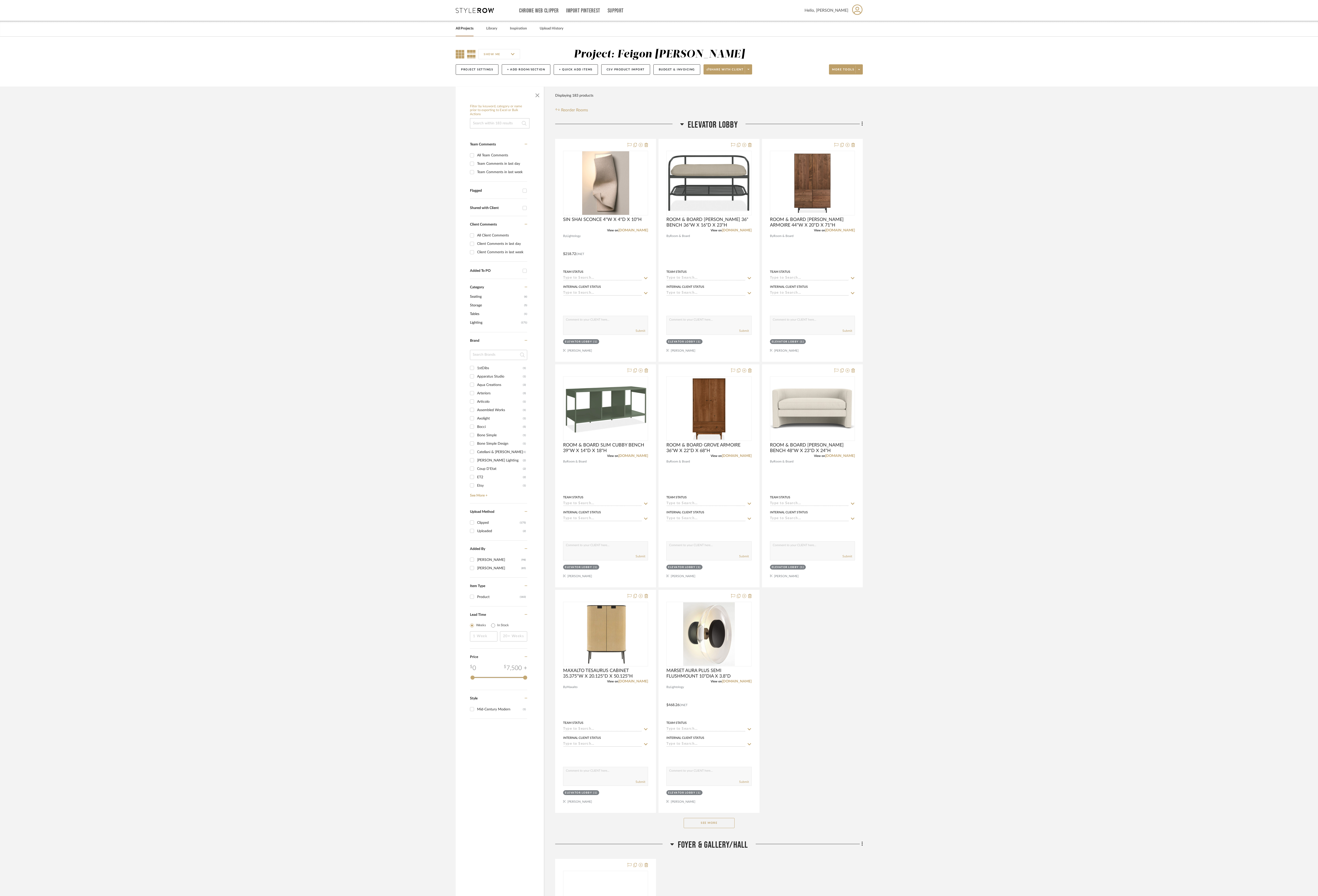
click at [456, 56] on icon at bounding box center [460, 54] width 9 height 9
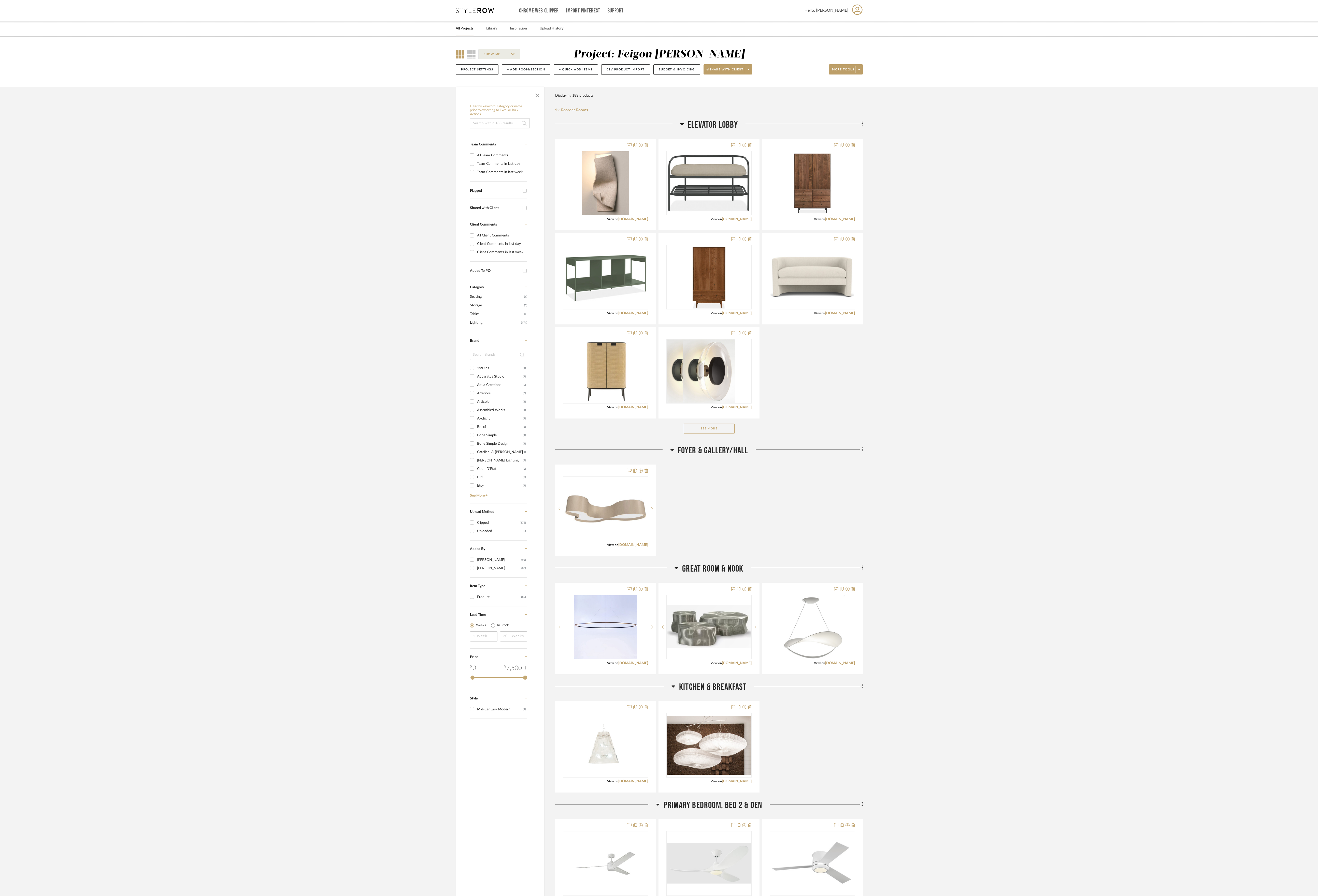
click at [711, 431] on button "See More" at bounding box center [709, 429] width 51 height 10
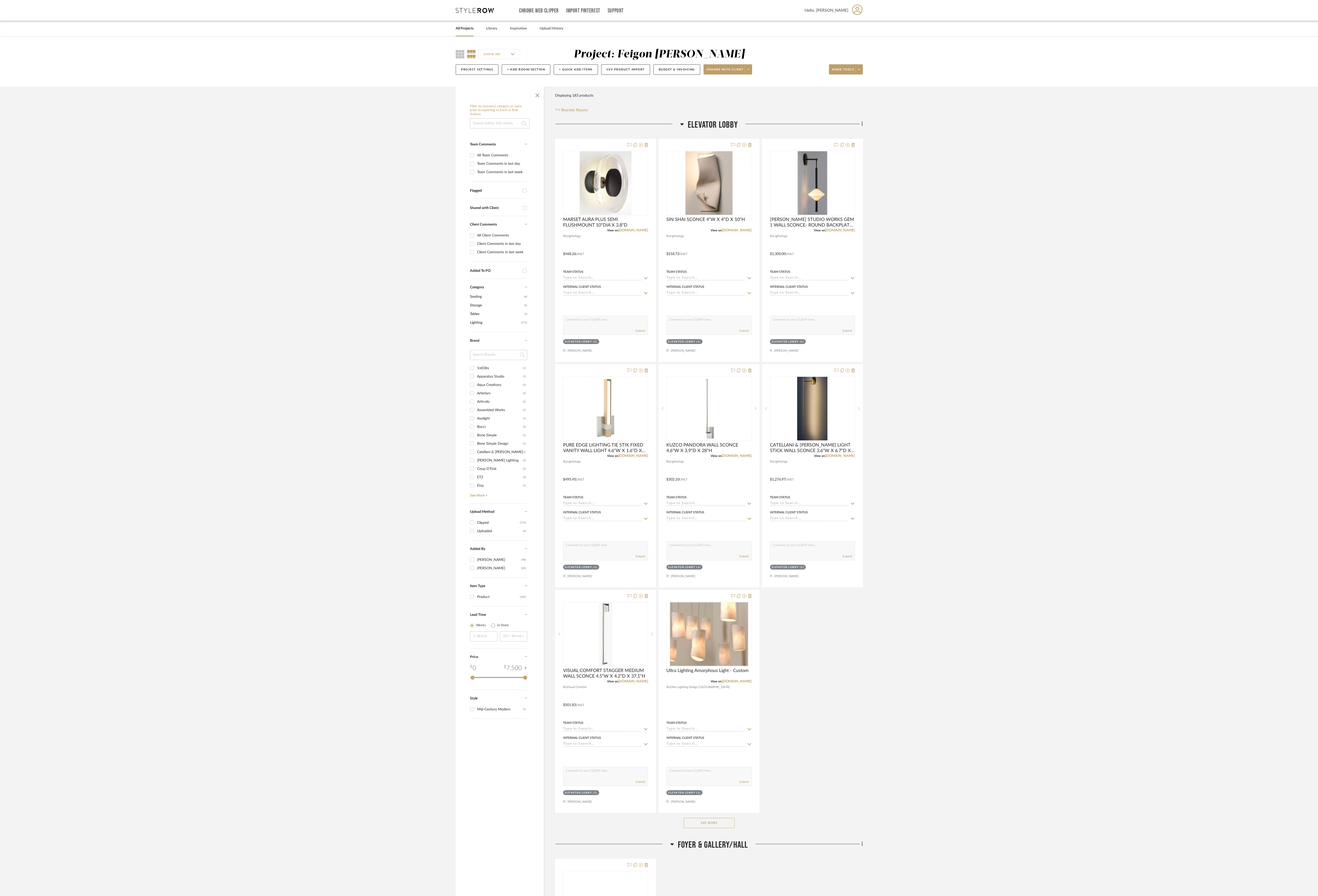
click at [716, 828] on button "See More" at bounding box center [709, 823] width 51 height 10
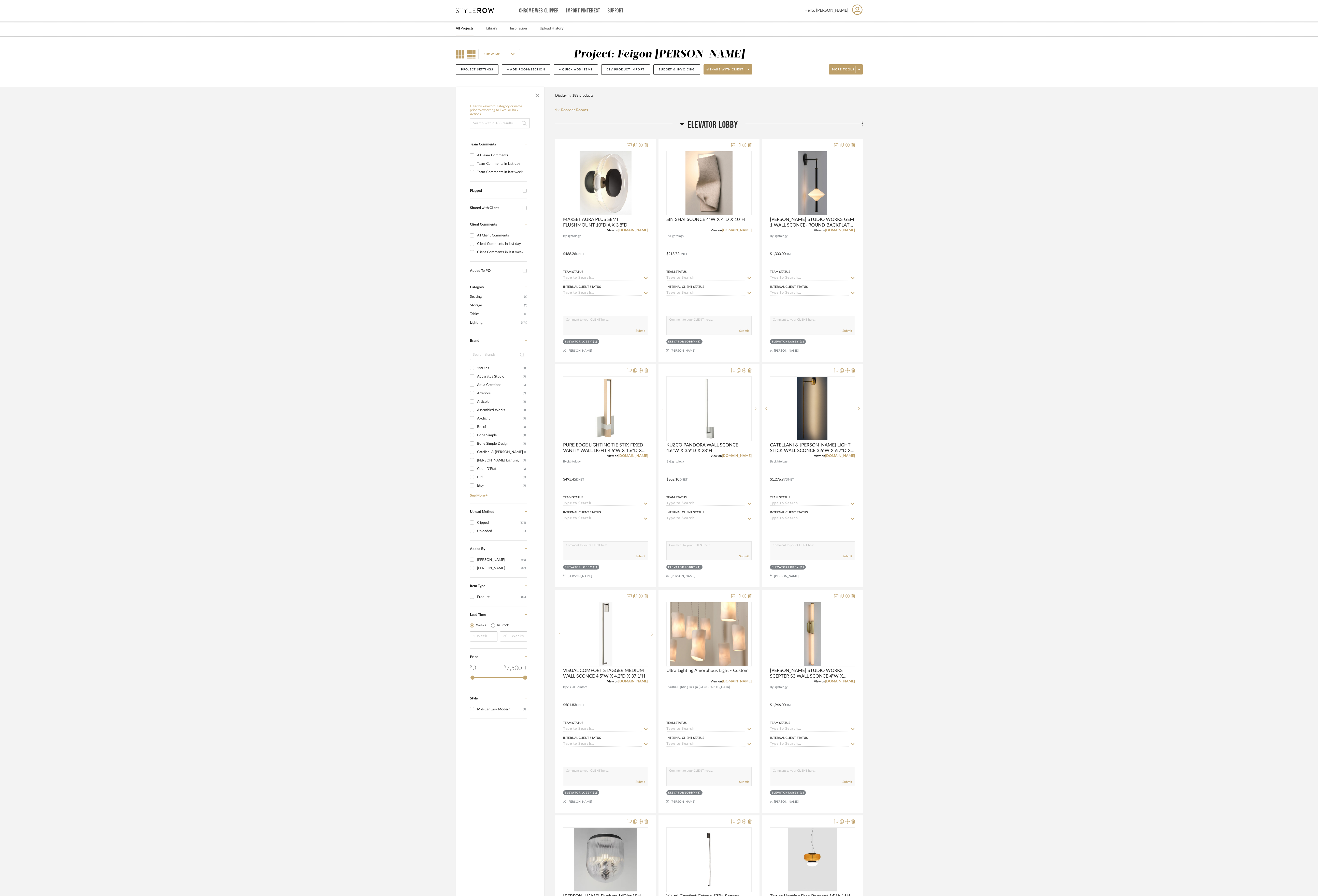
click at [461, 53] on icon at bounding box center [460, 54] width 9 height 9
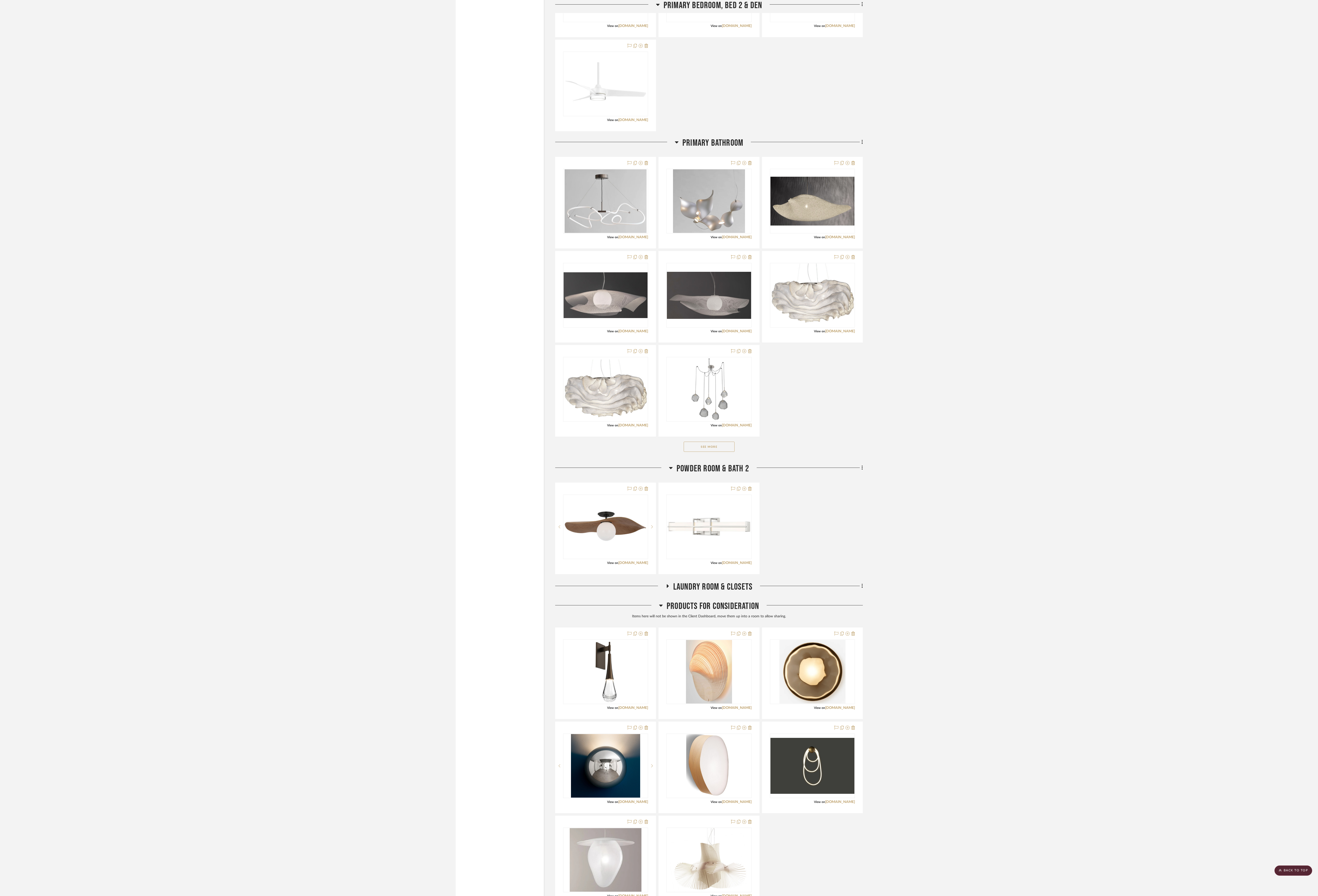
scroll to position [1534, 0]
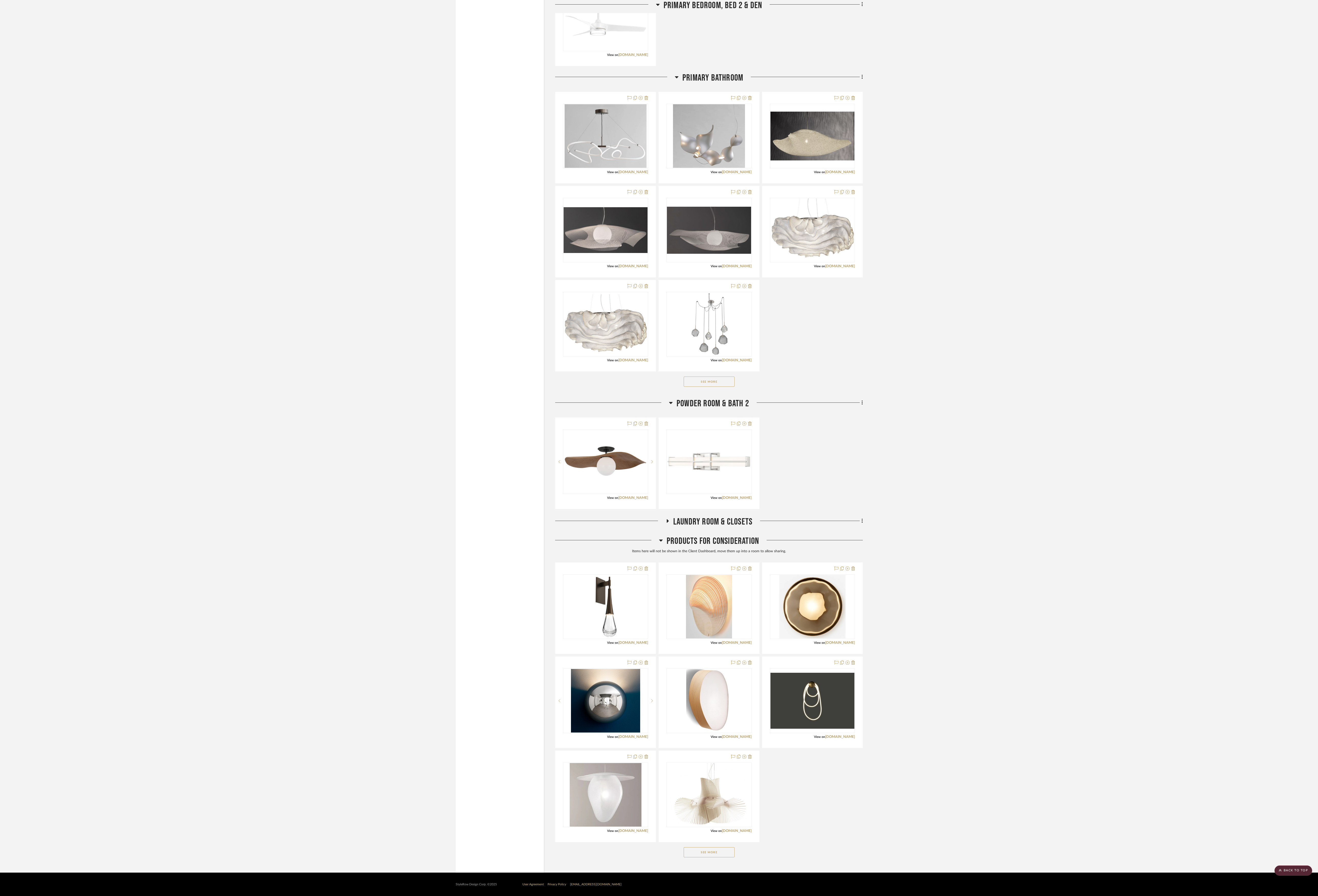
click at [701, 852] on button "See More" at bounding box center [709, 853] width 51 height 10
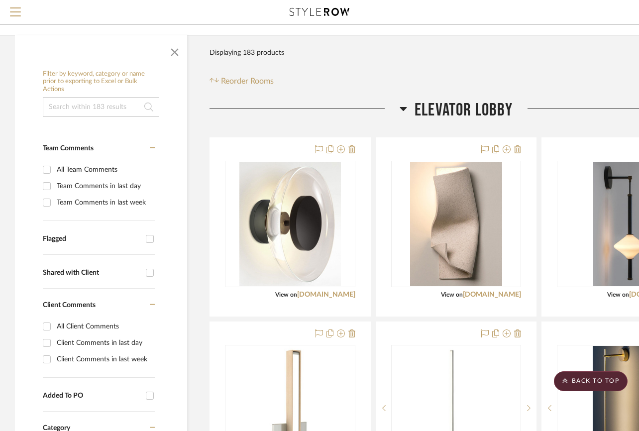
scroll to position [0, 0]
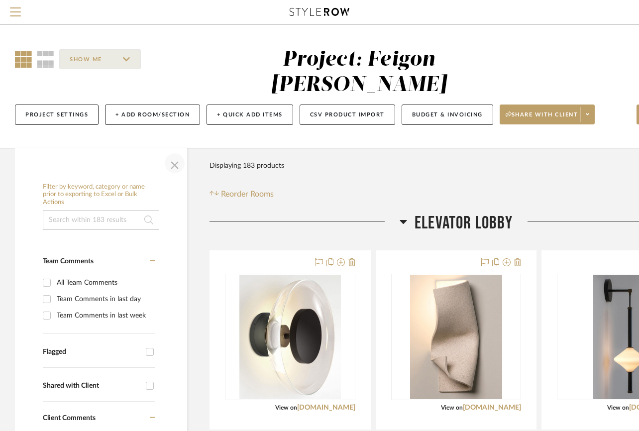
click at [172, 151] on span "button" at bounding box center [175, 163] width 24 height 24
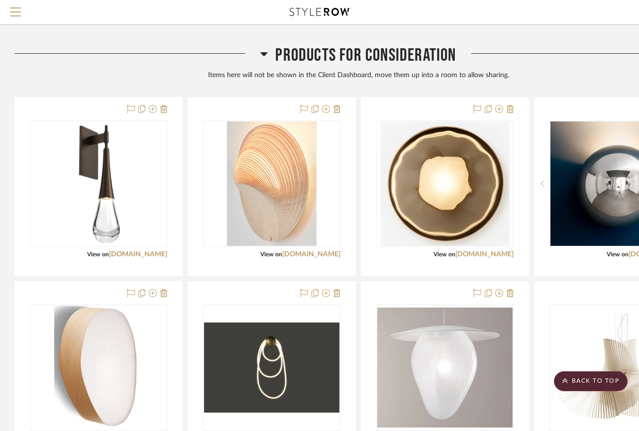
scroll to position [3004, 0]
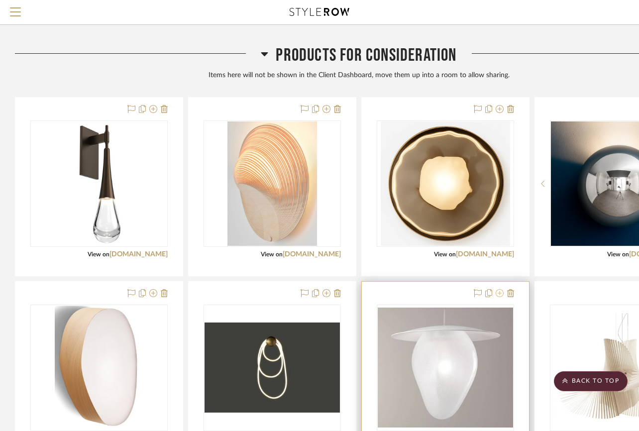
click at [497, 289] on icon at bounding box center [499, 293] width 8 height 8
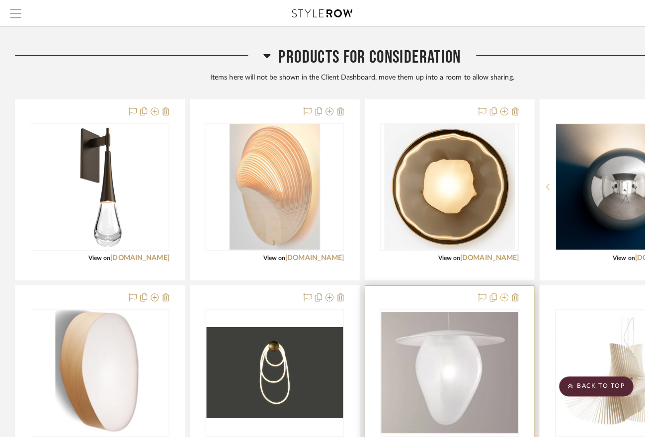
scroll to position [0, 0]
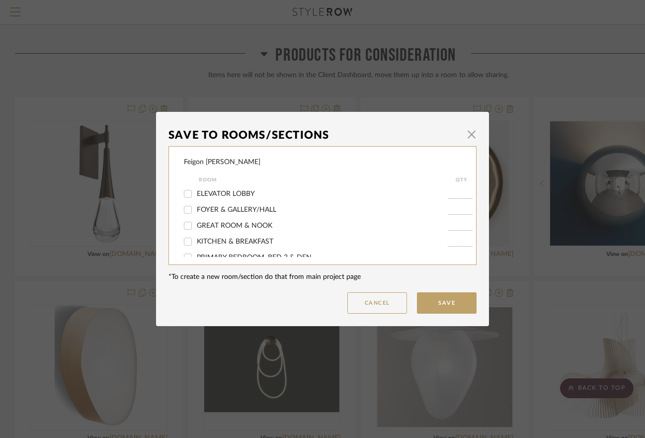
click at [240, 192] on span "ELEVATOR LOBBY" at bounding box center [226, 193] width 58 height 7
click at [196, 192] on input "ELEVATOR LOBBY" at bounding box center [188, 194] width 16 height 16
checkbox input "true"
type input "1"
click at [450, 303] on button "Save" at bounding box center [447, 302] width 60 height 21
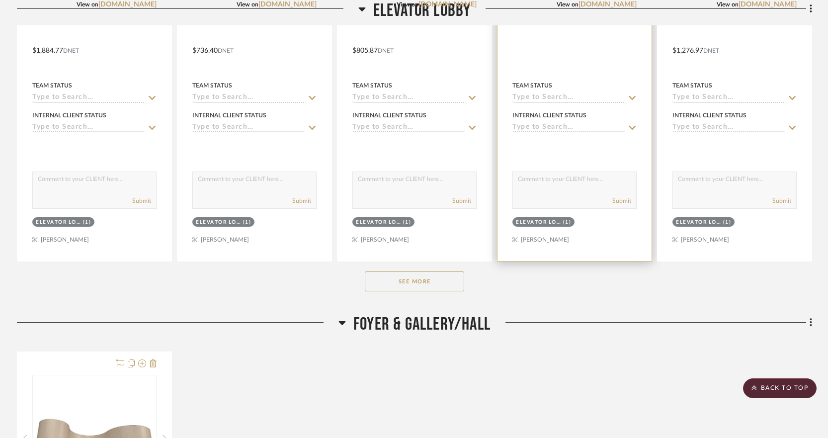
scroll to position [458, 0]
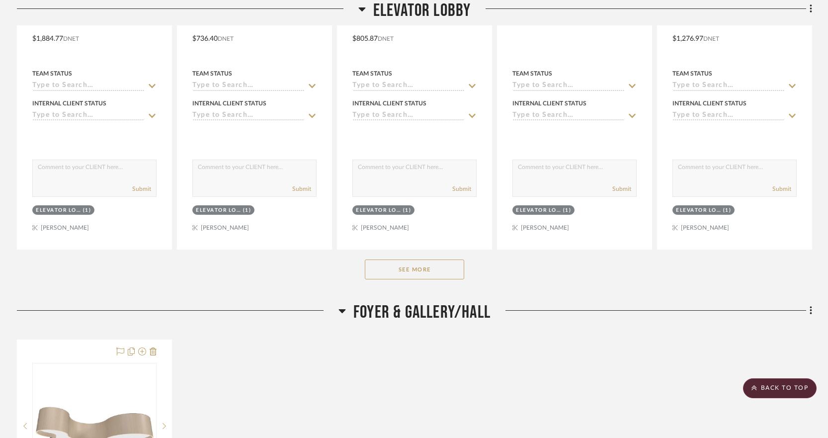
click at [429, 265] on button "See More" at bounding box center [414, 270] width 99 height 20
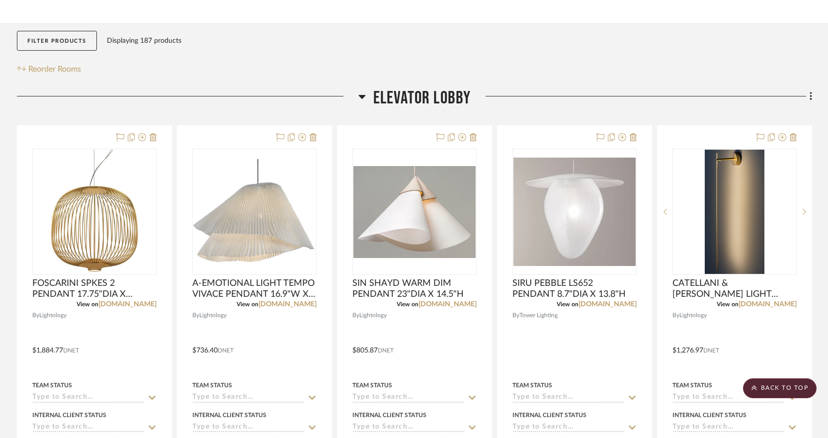
scroll to position [0, 0]
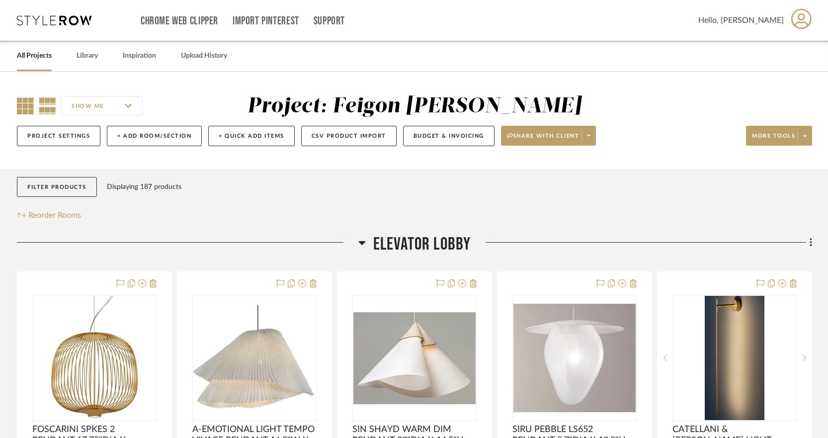
click at [25, 101] on icon at bounding box center [25, 105] width 17 height 17
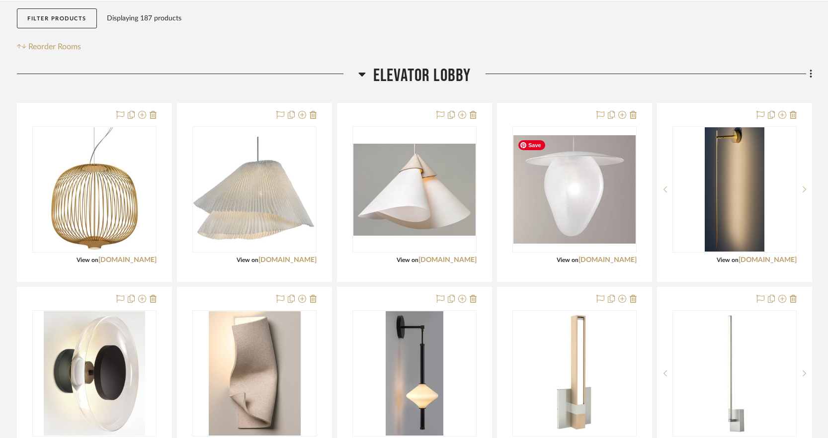
scroll to position [169, 0]
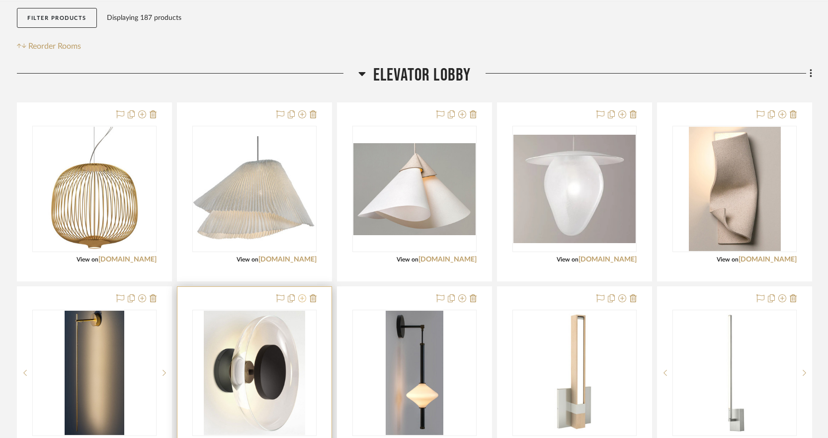
click at [304, 300] on icon at bounding box center [302, 298] width 8 height 8
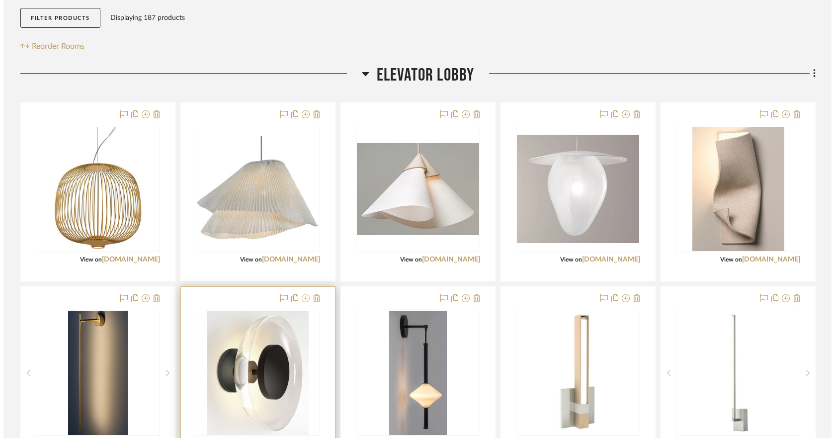
scroll to position [0, 0]
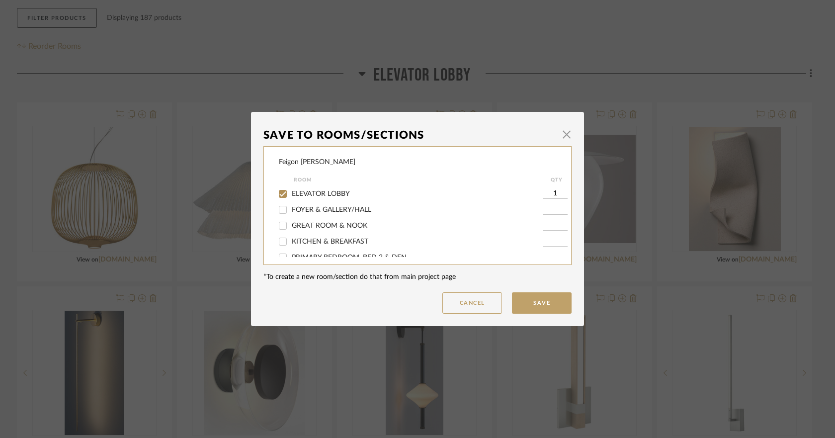
click at [326, 192] on span "ELEVATOR LOBBY" at bounding box center [321, 193] width 58 height 7
click at [291, 192] on input "ELEVATOR LOBBY" at bounding box center [283, 194] width 16 height 16
checkbox input "false"
click at [536, 301] on button "Save" at bounding box center [542, 302] width 60 height 21
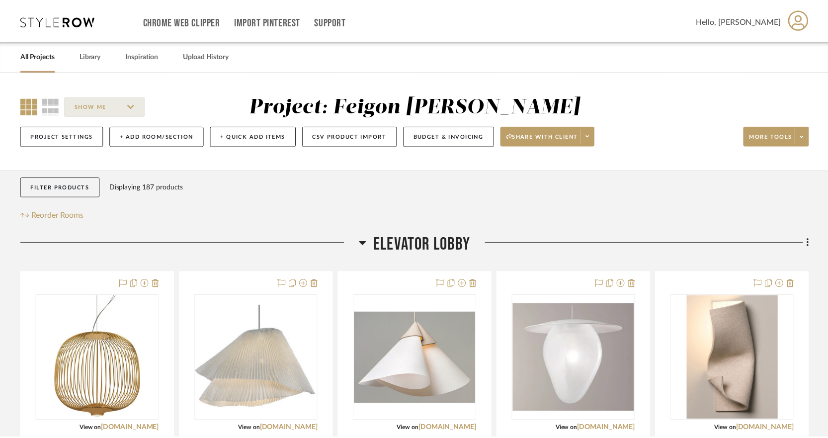
scroll to position [169, 0]
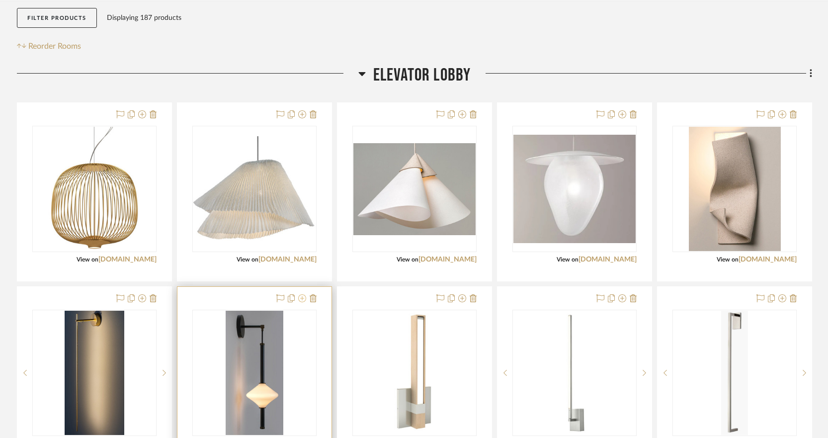
click at [301, 298] on icon at bounding box center [302, 298] width 8 height 8
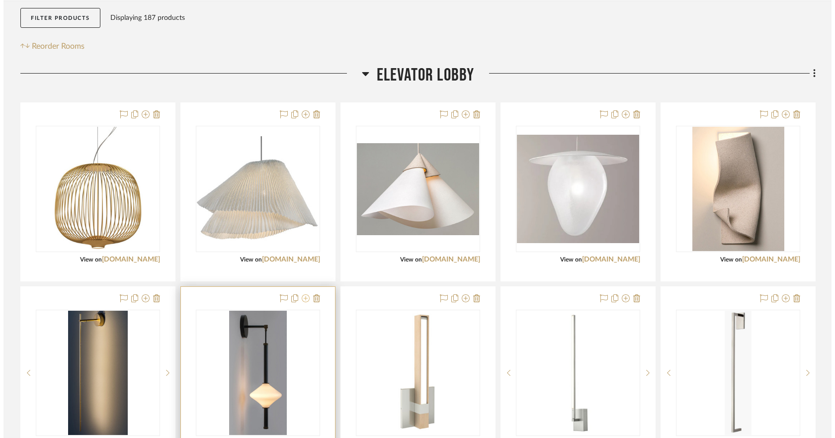
scroll to position [0, 0]
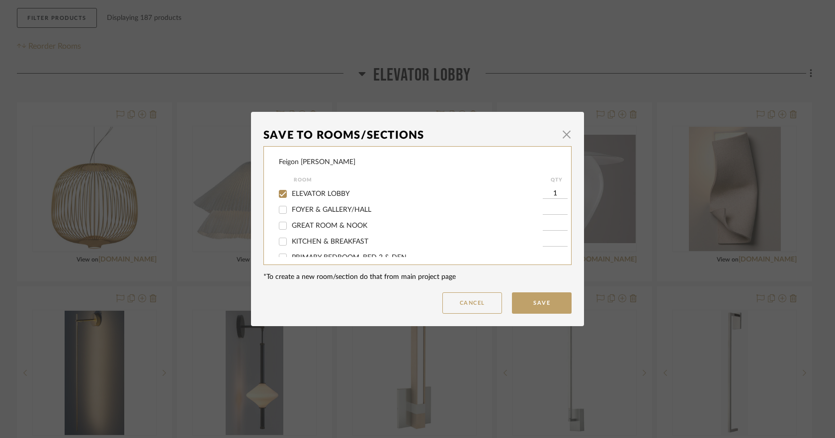
click at [306, 194] on span "ELEVATOR LOBBY" at bounding box center [321, 193] width 58 height 7
click at [291, 194] on input "ELEVATOR LOBBY" at bounding box center [283, 194] width 16 height 16
checkbox input "false"
click at [469, 305] on button "Cancel" at bounding box center [473, 302] width 60 height 21
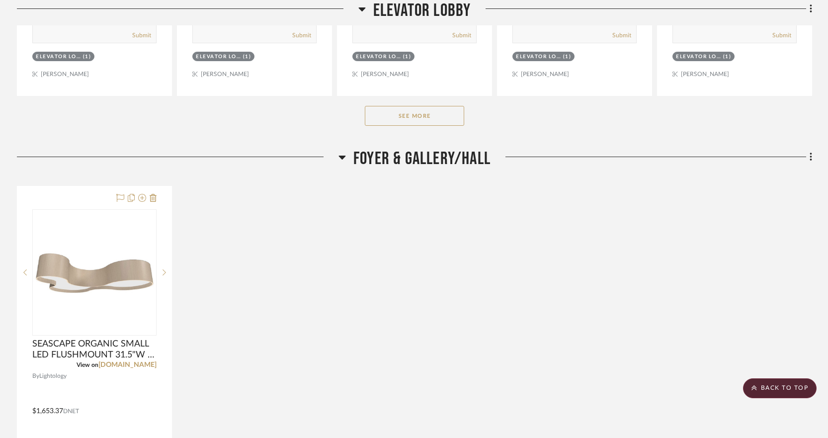
scroll to position [625, 0]
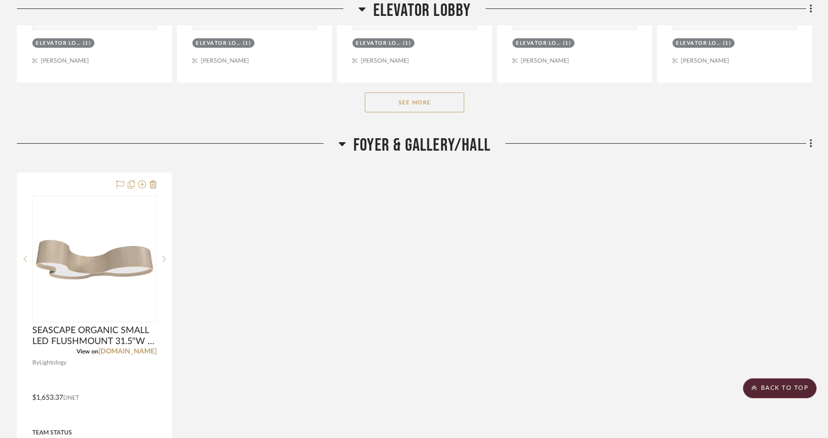
click at [422, 105] on button "See More" at bounding box center [414, 102] width 99 height 20
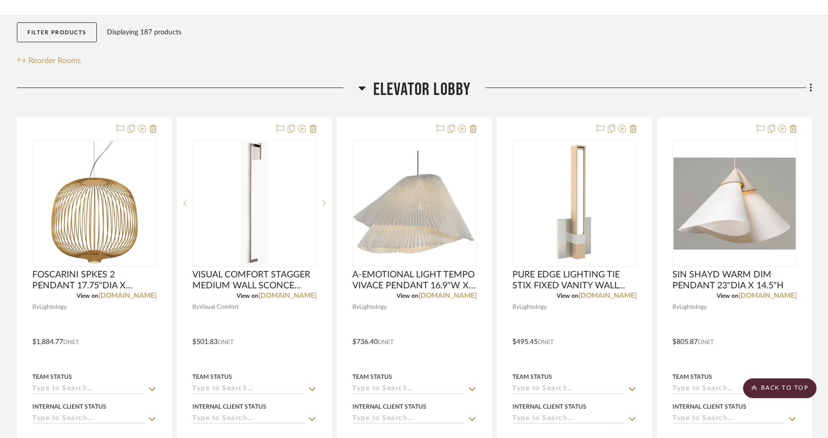
scroll to position [0, 0]
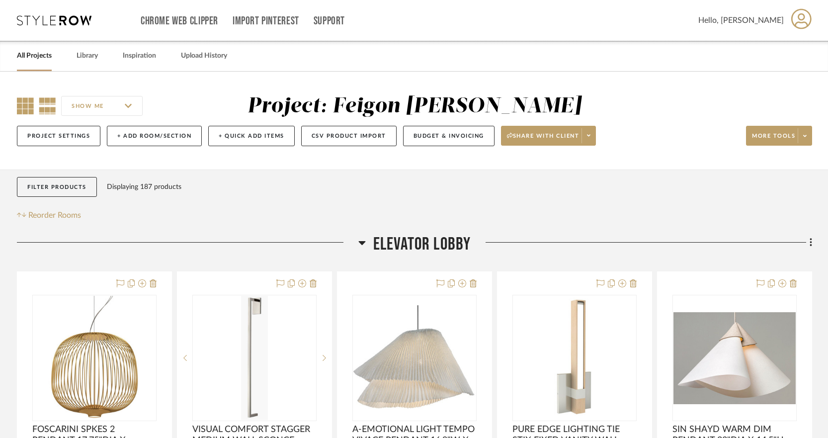
click at [25, 100] on icon at bounding box center [25, 105] width 17 height 17
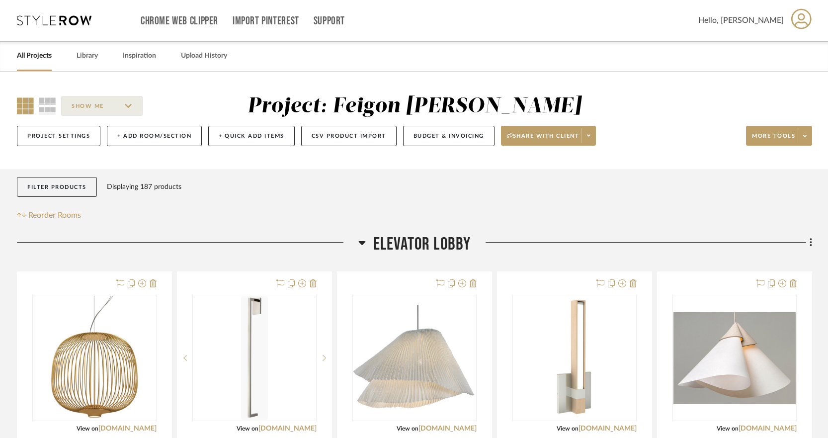
click at [27, 103] on icon at bounding box center [25, 105] width 17 height 17
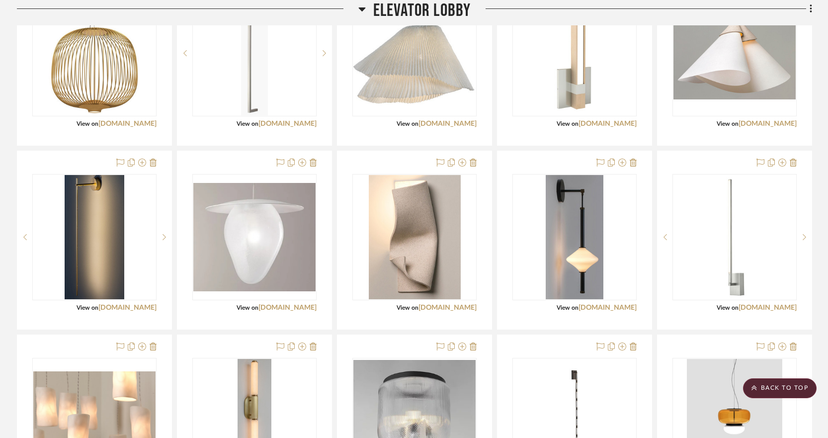
scroll to position [294, 0]
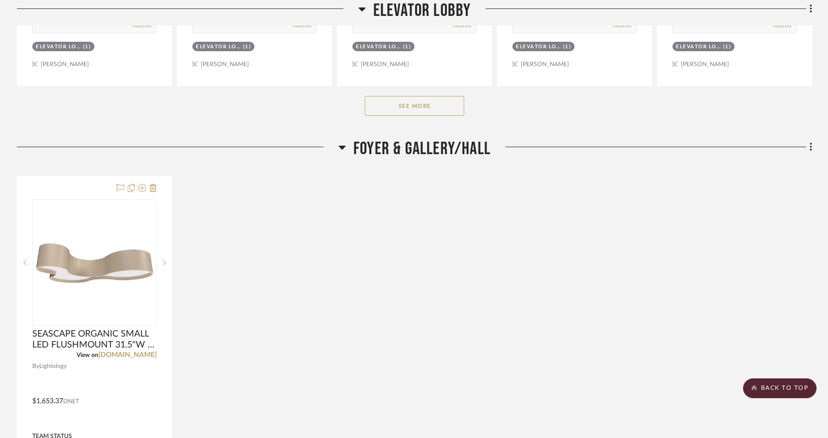
scroll to position [621, 0]
click at [420, 114] on button "See More" at bounding box center [414, 107] width 99 height 20
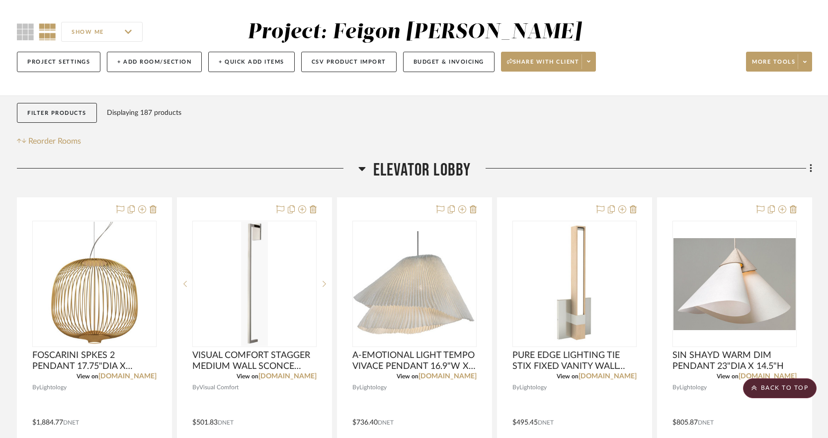
scroll to position [0, 0]
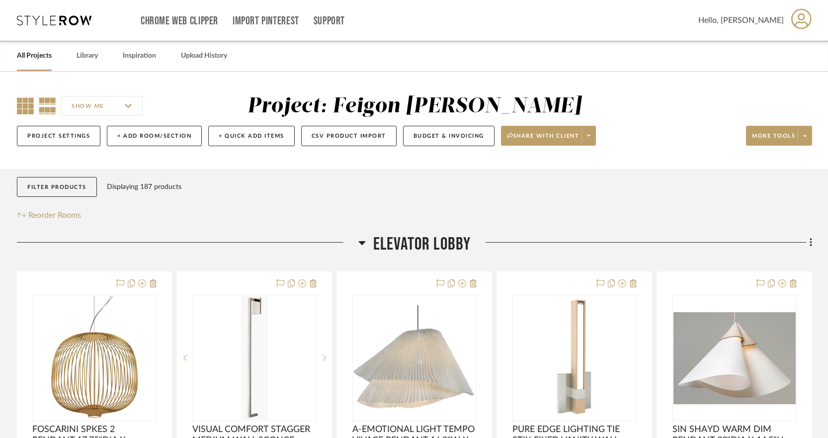
click at [29, 104] on icon at bounding box center [25, 105] width 17 height 17
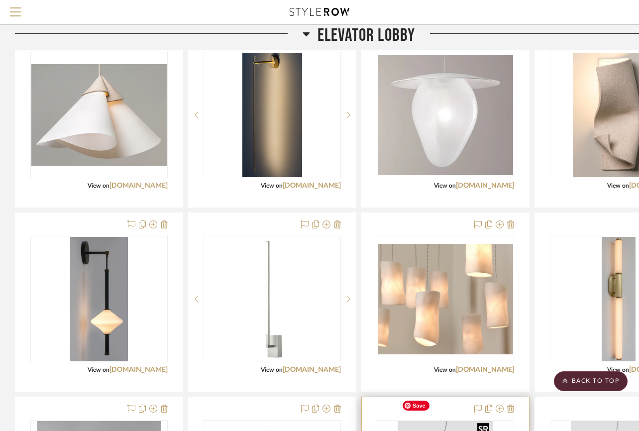
scroll to position [320, 0]
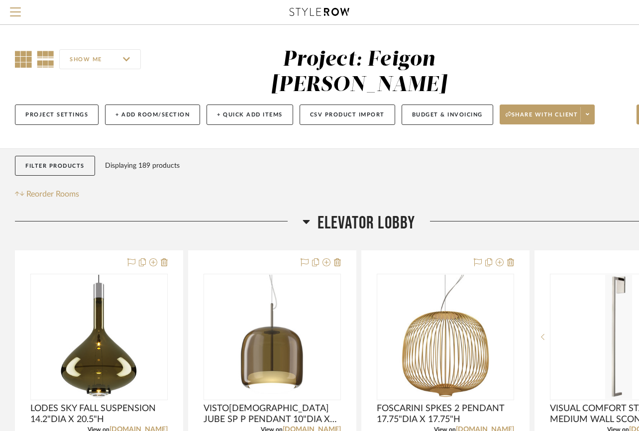
click at [24, 60] on icon at bounding box center [23, 59] width 17 height 17
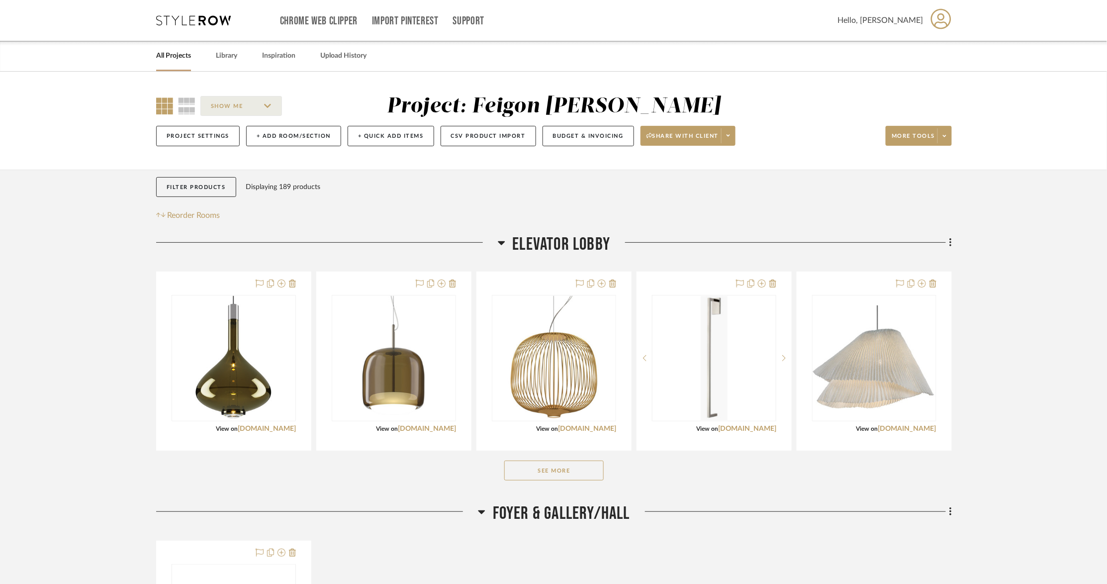
click at [587, 438] on button "See More" at bounding box center [553, 470] width 99 height 20
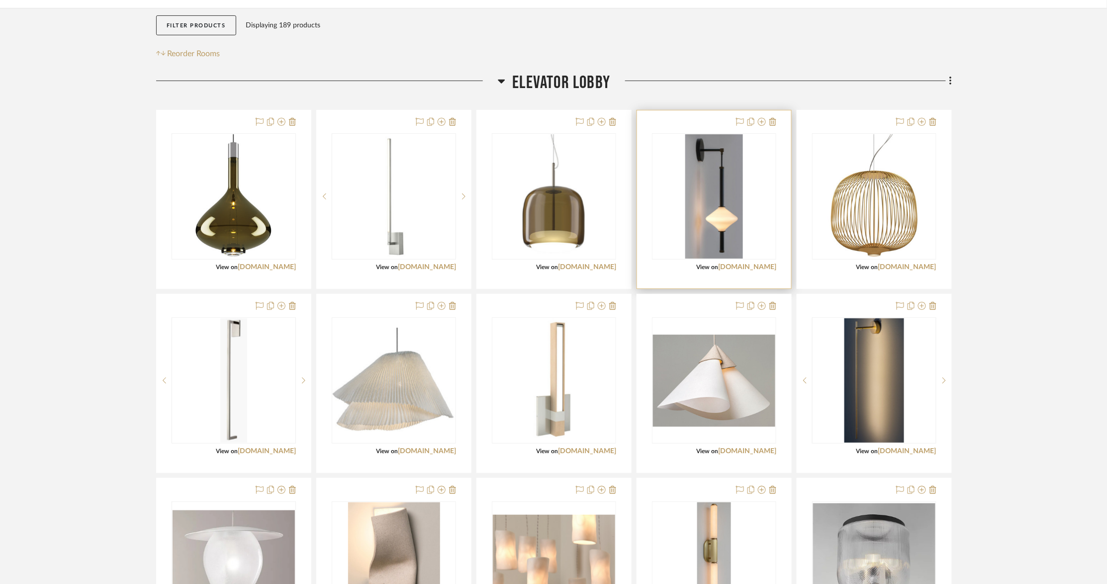
scroll to position [161, 0]
click at [645, 122] on icon at bounding box center [762, 122] width 8 height 8
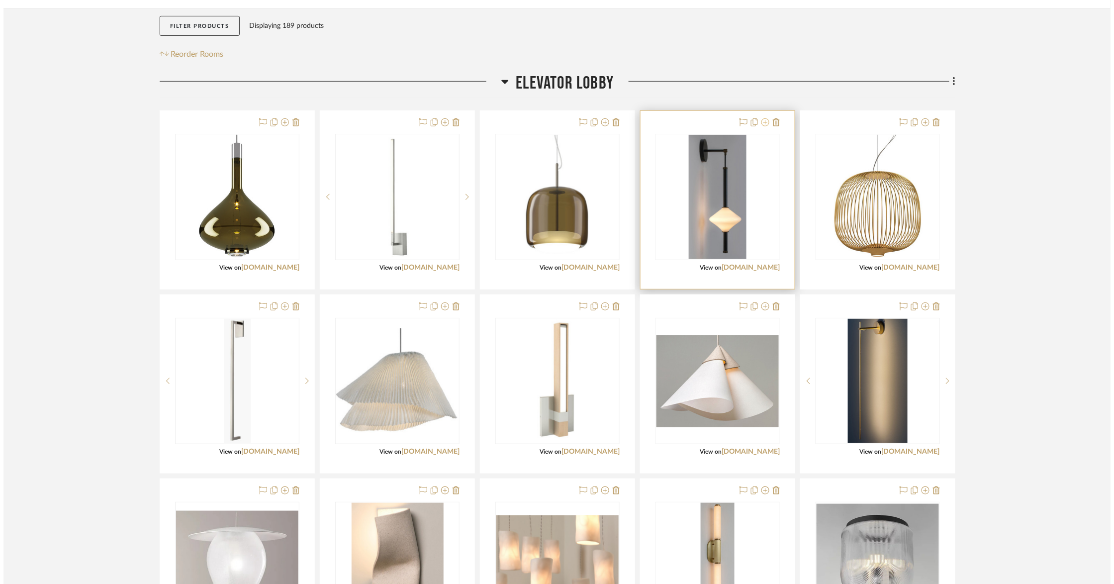
scroll to position [0, 0]
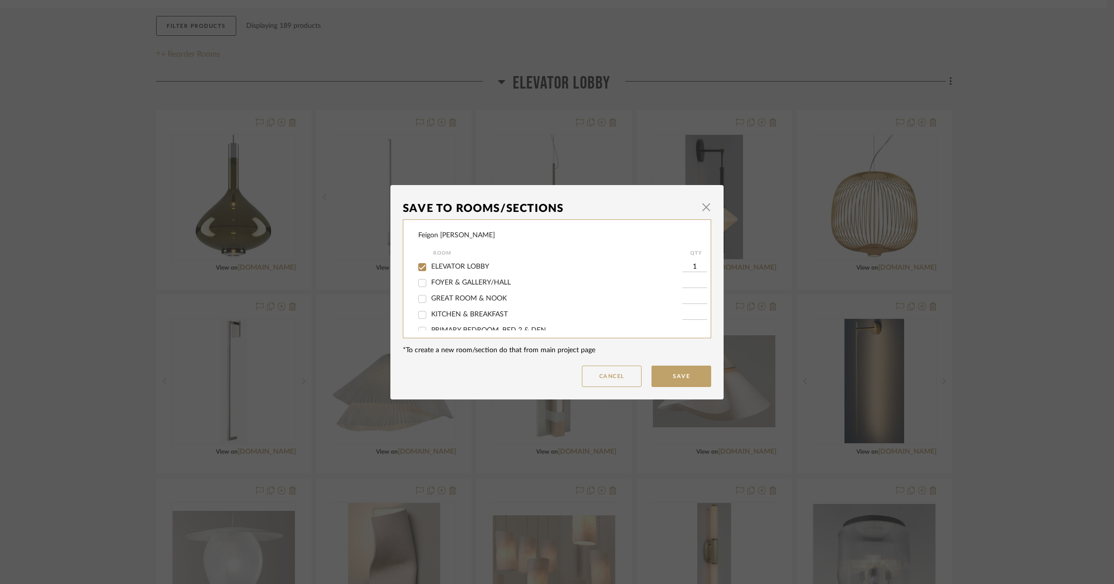
click at [458, 265] on span "ELEVATOR LOBBY" at bounding box center [460, 266] width 58 height 7
click at [430, 265] on input "ELEVATOR LOBBY" at bounding box center [422, 267] width 16 height 16
checkbox input "false"
click at [645, 377] on button "Save" at bounding box center [681, 376] width 60 height 21
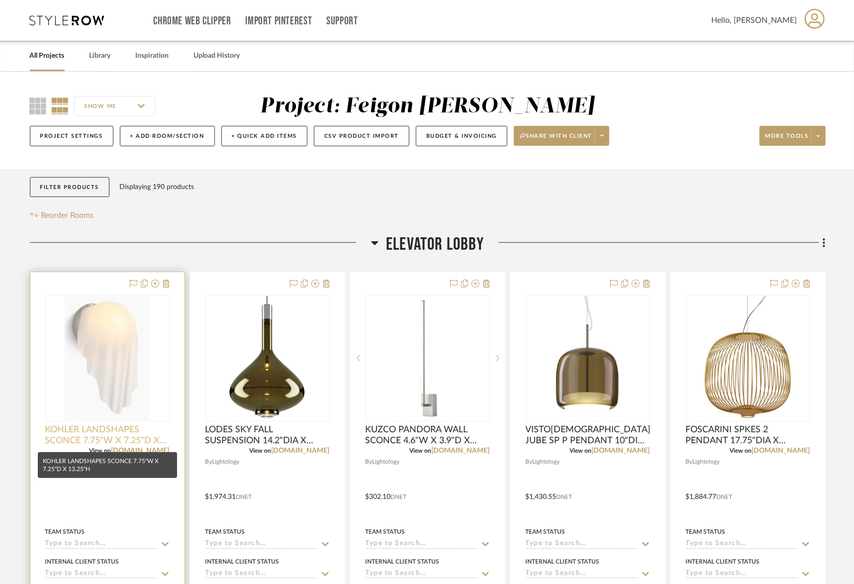
click at [141, 430] on span "KOHLER LANDSHAPES SCONCE 7.75"W X 7.25"D X 13.25"H" at bounding box center [107, 435] width 124 height 22
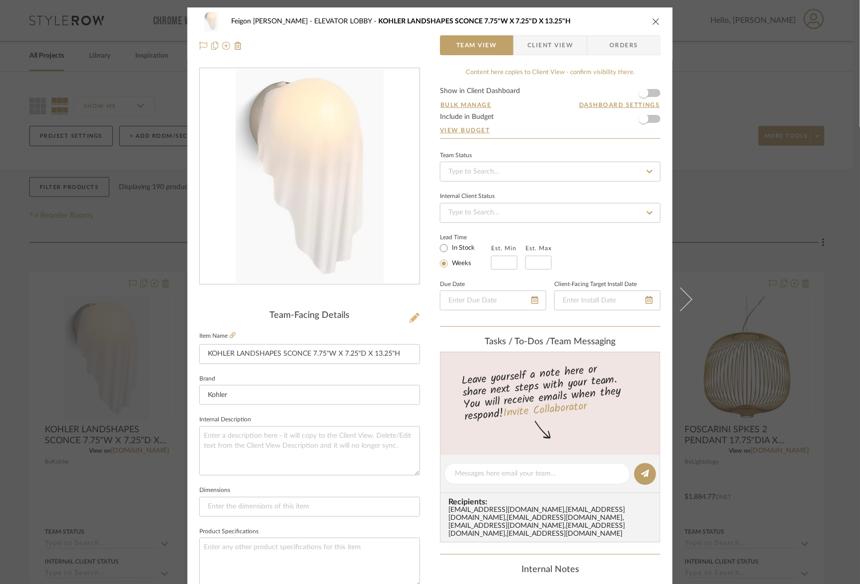
click at [410, 314] on icon at bounding box center [415, 318] width 10 height 10
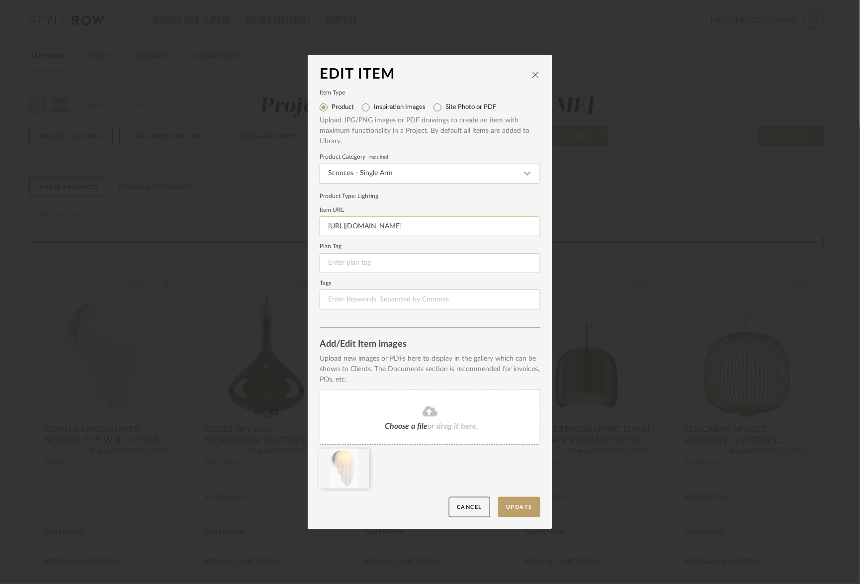
click at [353, 224] on input "[URL][DOMAIN_NAME]" at bounding box center [430, 226] width 221 height 20
click at [353, 224] on input "https://techcomm.kohler.com/techcomm/pdf/K-32694-SCLED_spec_US-CA_Kohler_en.pdf" at bounding box center [430, 226] width 221 height 20
paste input "www.kohler.com/en/products/lighting/shop-lighting/landshapes-by-daniel-arsham-o…"
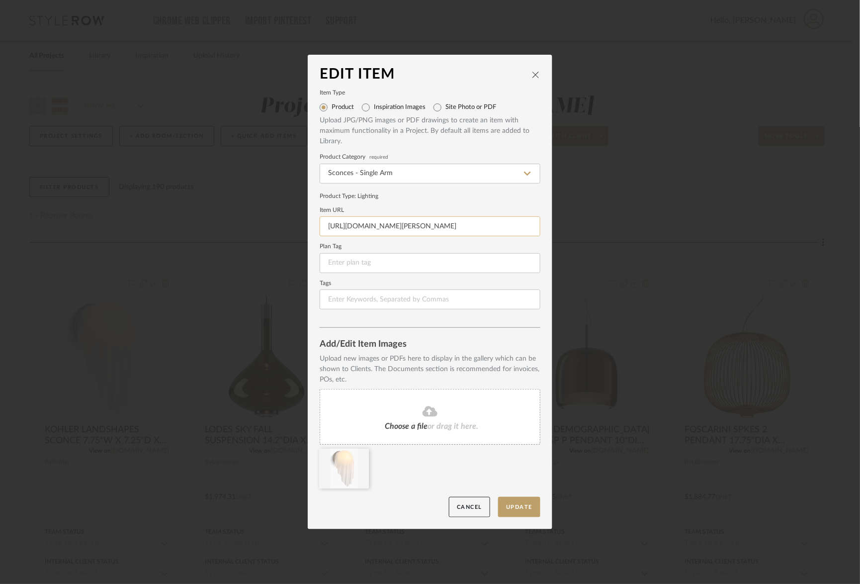
scroll to position [0, 261]
type input "https://www.kohler.com/en/products/lighting/shop-lighting/landshapes-by-daniel-…"
click at [532, 72] on icon "close" at bounding box center [536, 75] width 8 height 8
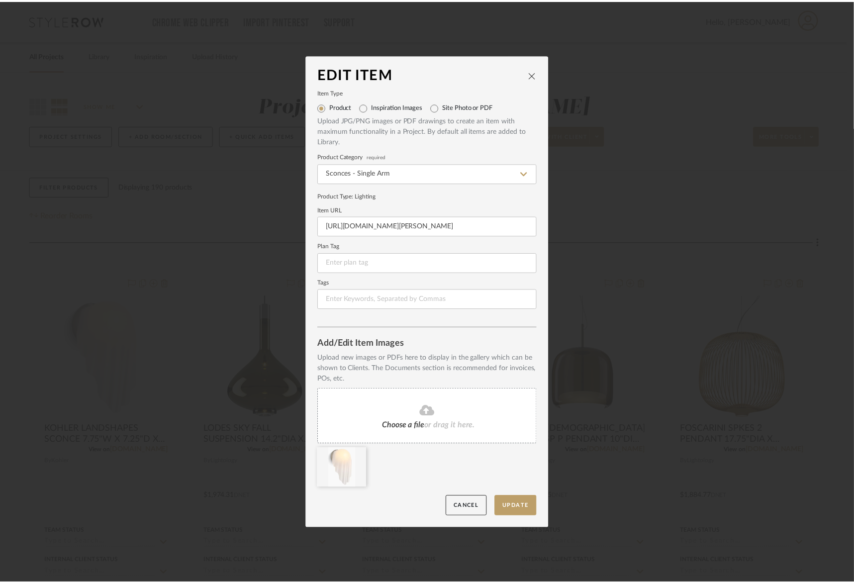
scroll to position [0, 0]
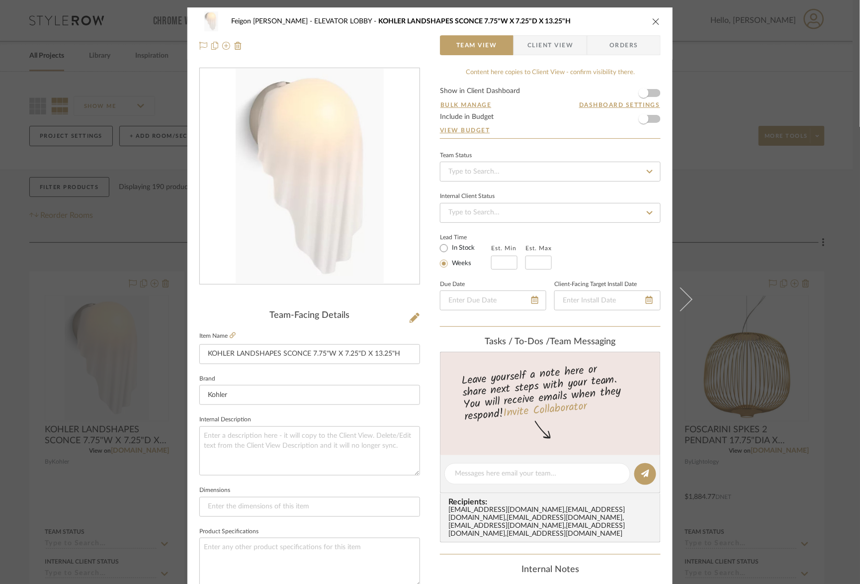
click at [656, 28] on div "Feigon Bialer ELEVATOR LOBBY KOHLER LANDSHAPES SCONCE 7.75"W X 7.25"D X 13.25"H" at bounding box center [429, 21] width 461 height 20
click at [652, 17] on icon "close" at bounding box center [656, 21] width 8 height 8
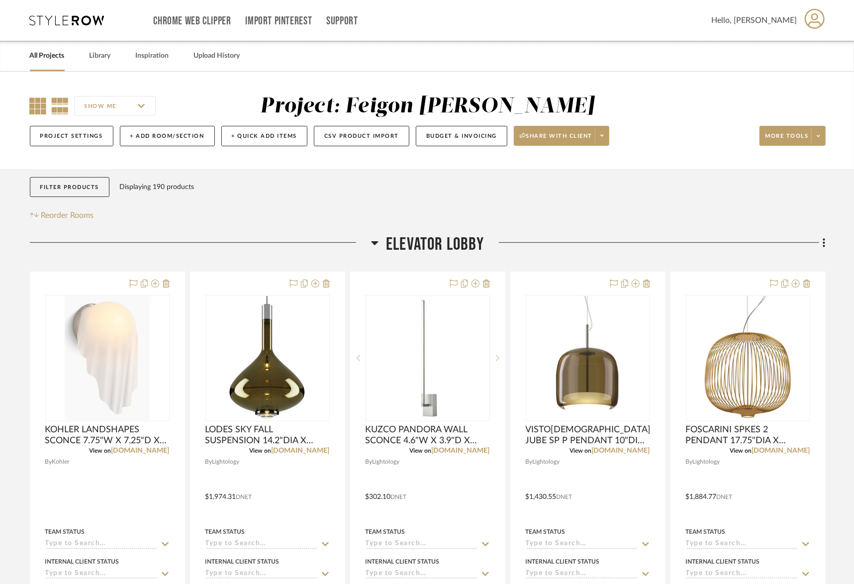
click at [35, 100] on icon at bounding box center [38, 105] width 17 height 17
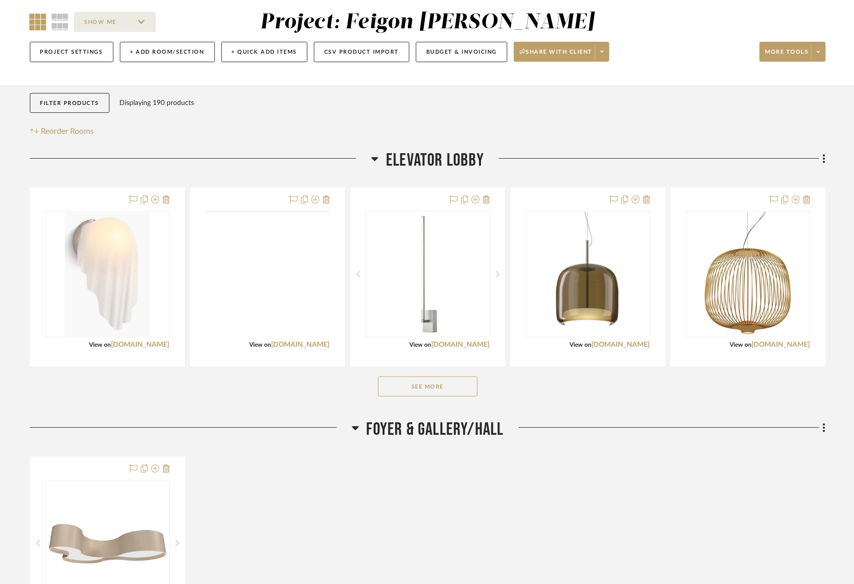
scroll to position [148, 0]
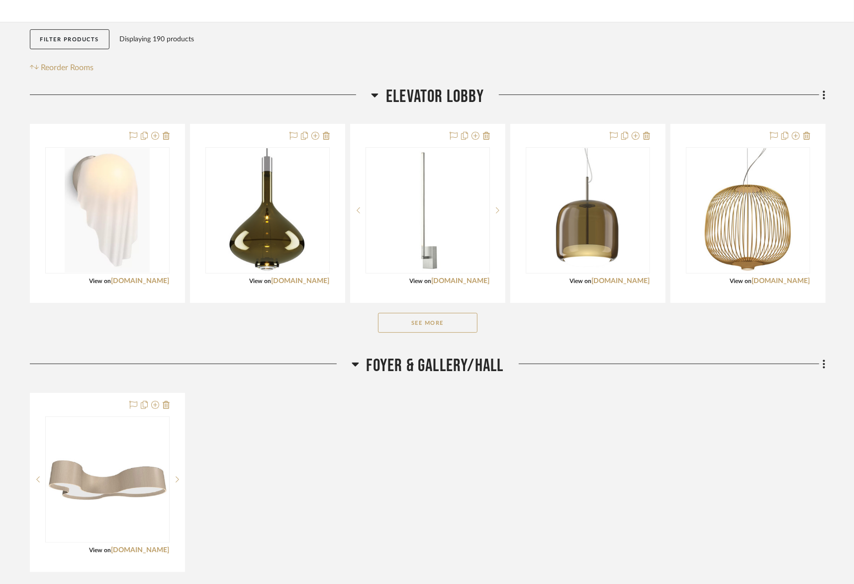
click at [439, 323] on button "See More" at bounding box center [427, 323] width 99 height 20
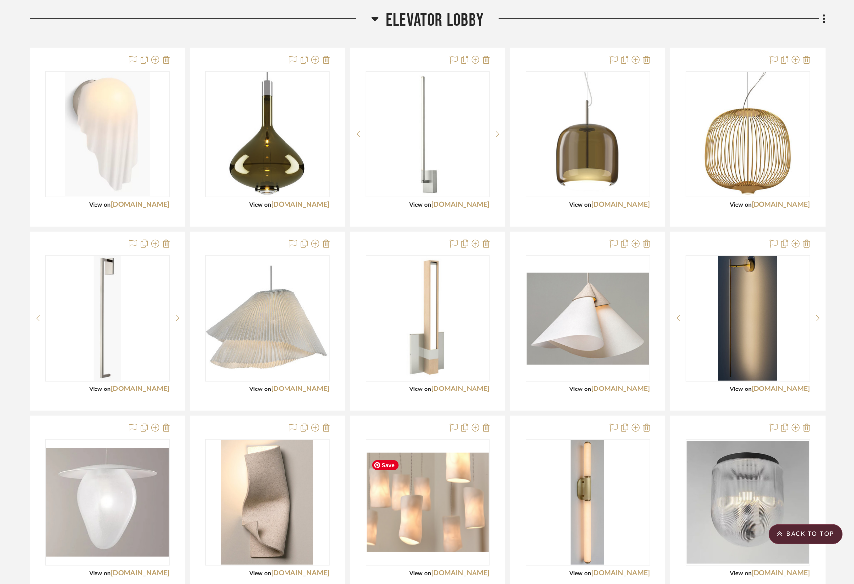
scroll to position [221, 0]
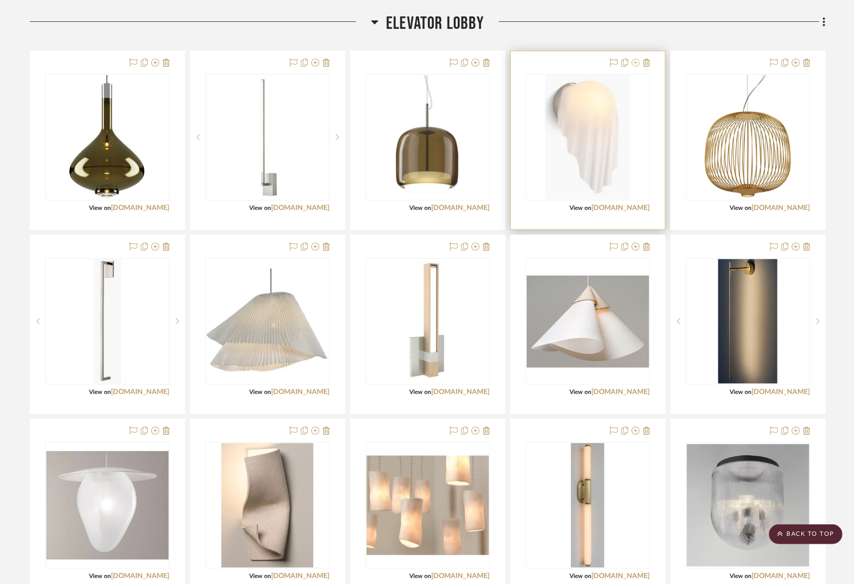
click at [637, 61] on icon at bounding box center [636, 63] width 8 height 8
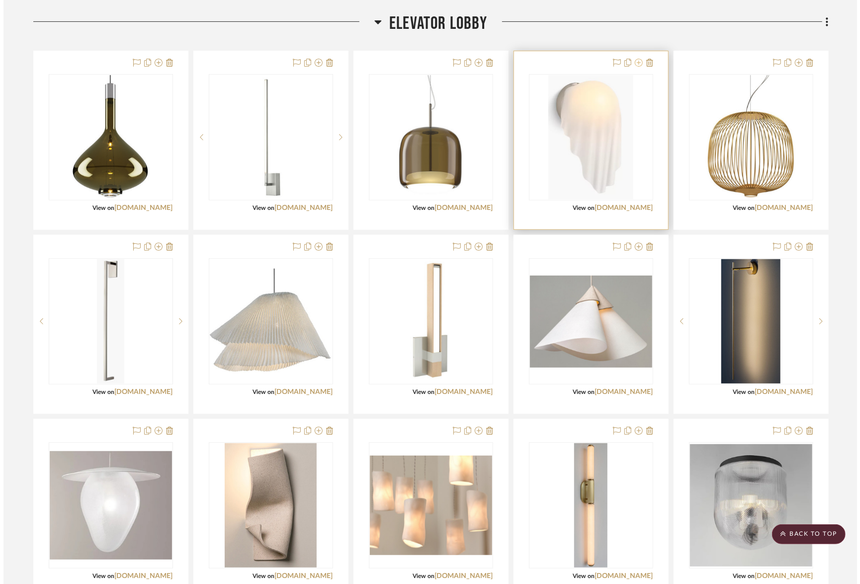
scroll to position [0, 0]
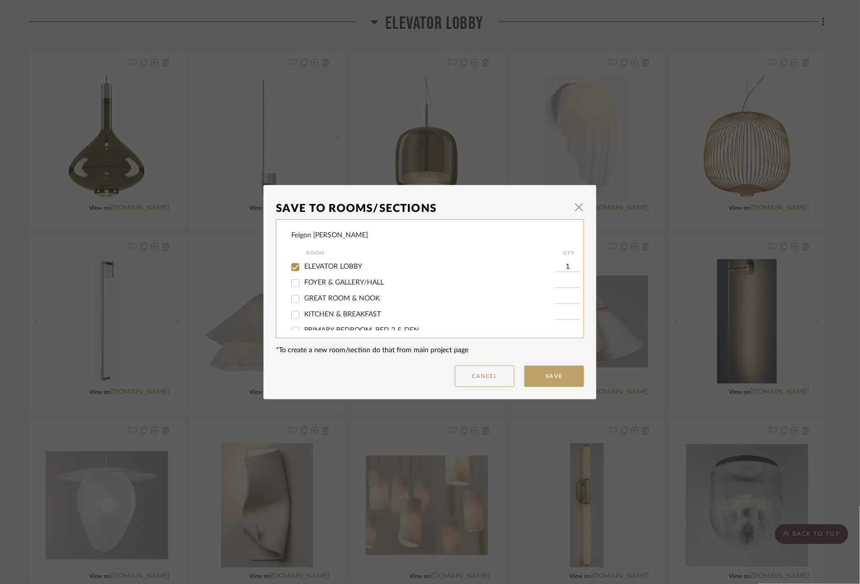
click at [331, 265] on span "ELEVATOR LOBBY" at bounding box center [333, 266] width 58 height 7
click at [303, 265] on input "ELEVATOR LOBBY" at bounding box center [295, 267] width 16 height 16
checkbox input "false"
click at [549, 376] on button "Save" at bounding box center [555, 376] width 60 height 21
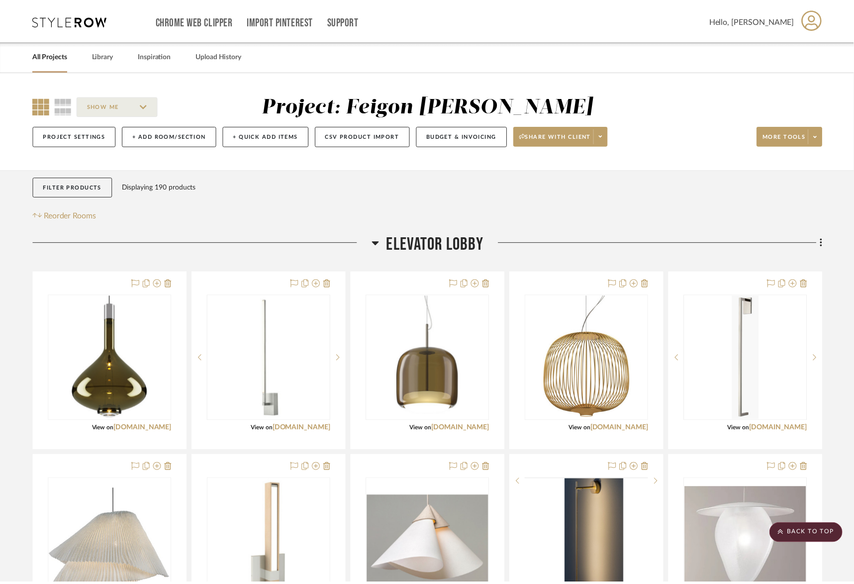
scroll to position [221, 0]
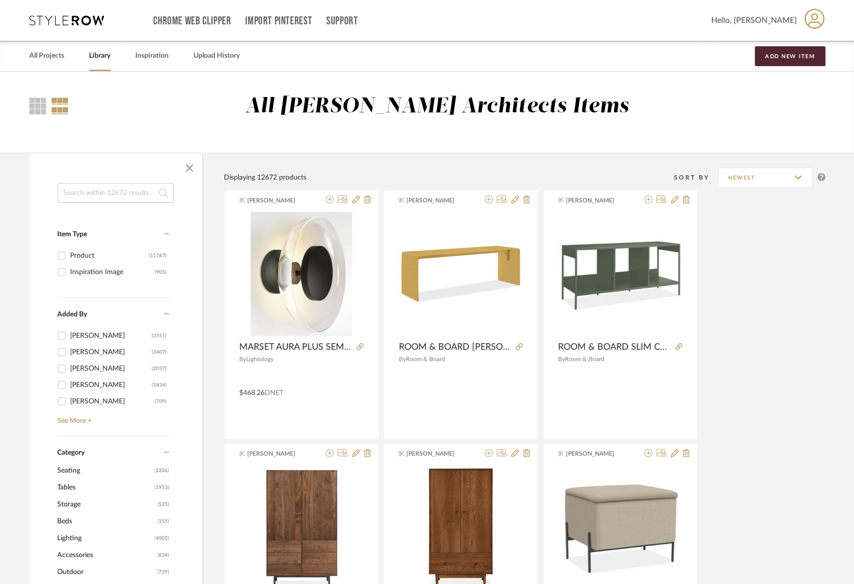
click at [91, 191] on input at bounding box center [116, 193] width 116 height 20
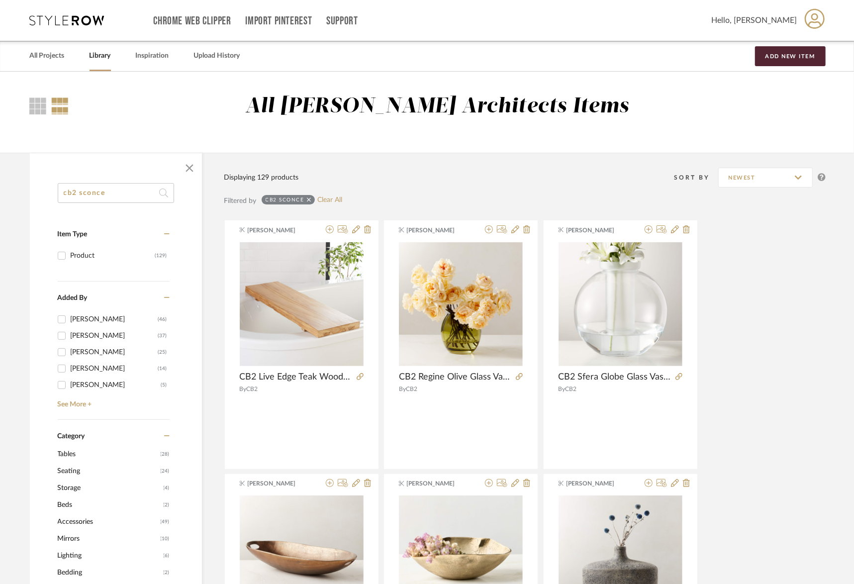
type input "cb2 sconce"
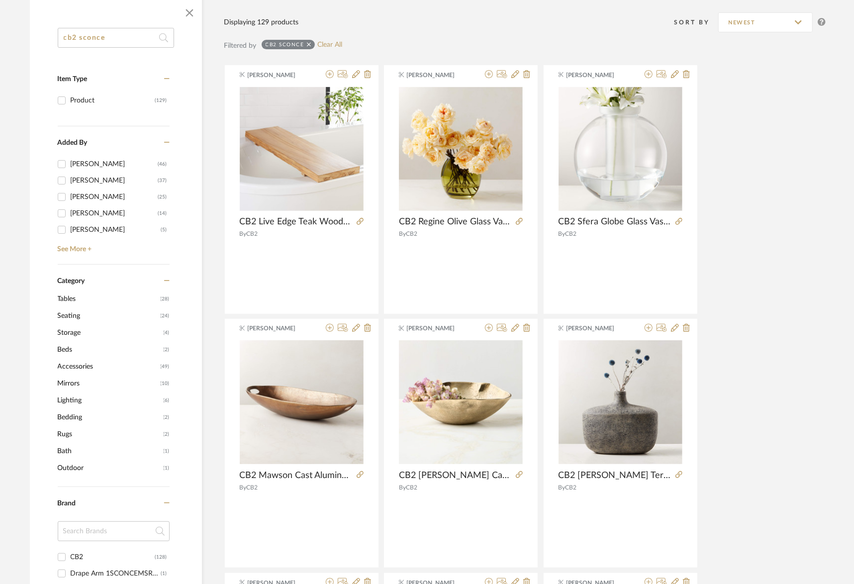
scroll to position [154, 0]
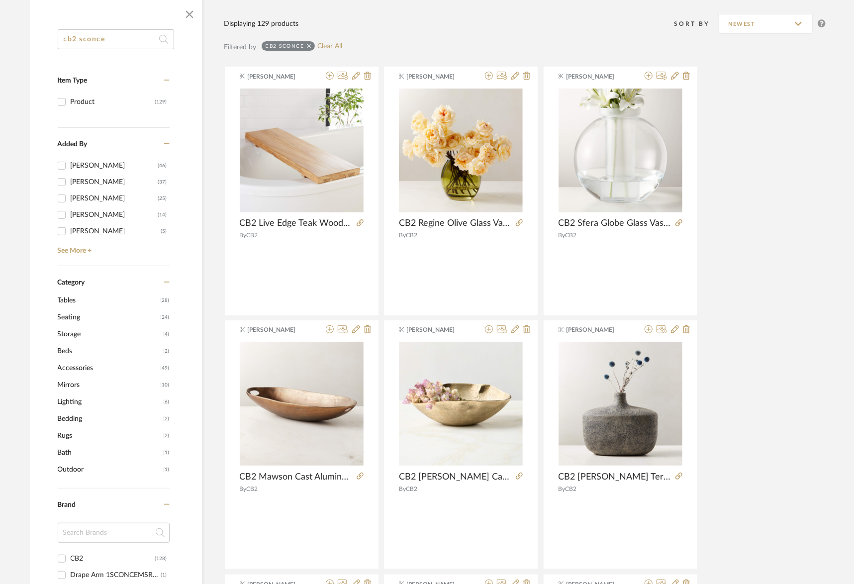
click at [76, 399] on span "Lighting" at bounding box center [109, 401] width 103 height 17
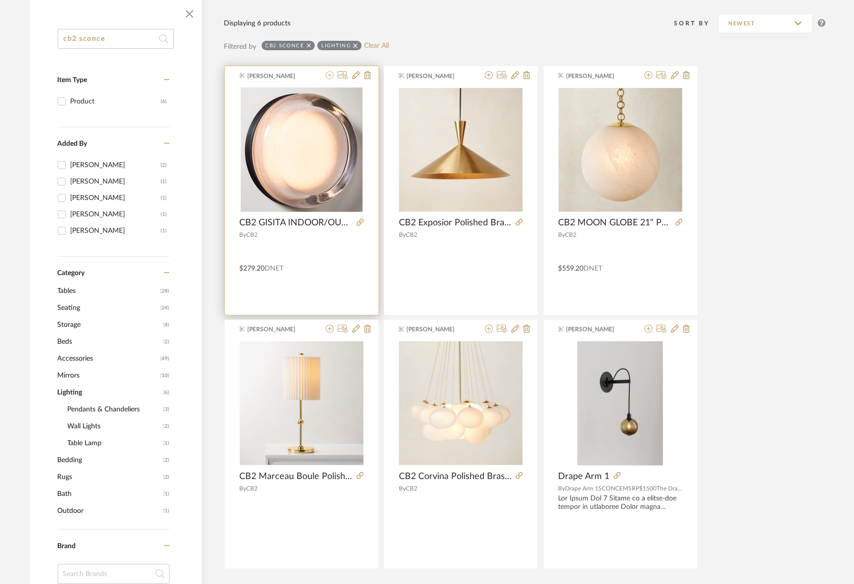
click at [333, 76] on icon at bounding box center [330, 75] width 8 height 8
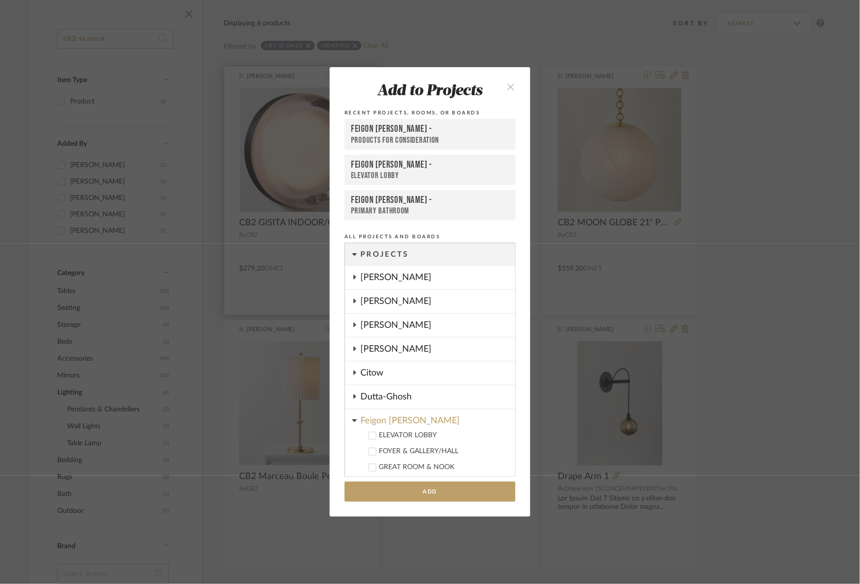
scroll to position [309, 0]
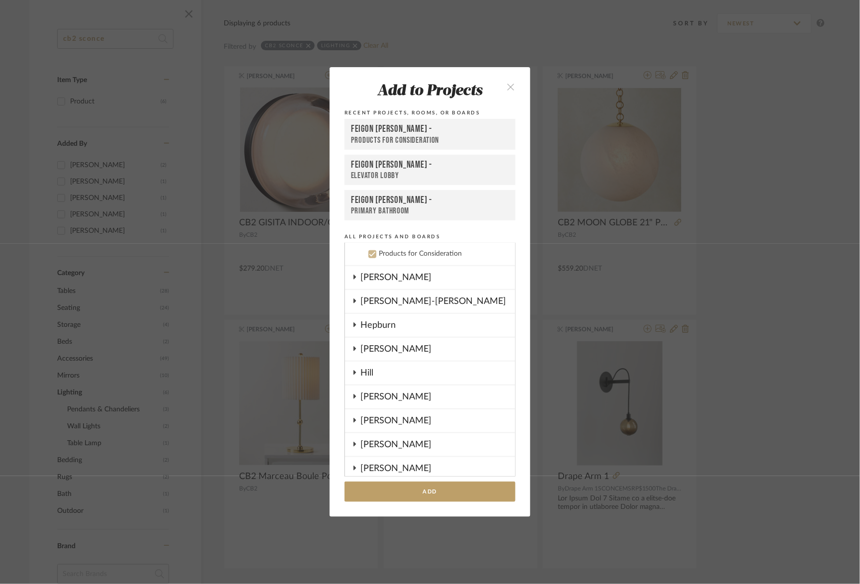
click at [402, 170] on div "Feigon Bialer -" at bounding box center [430, 164] width 158 height 11
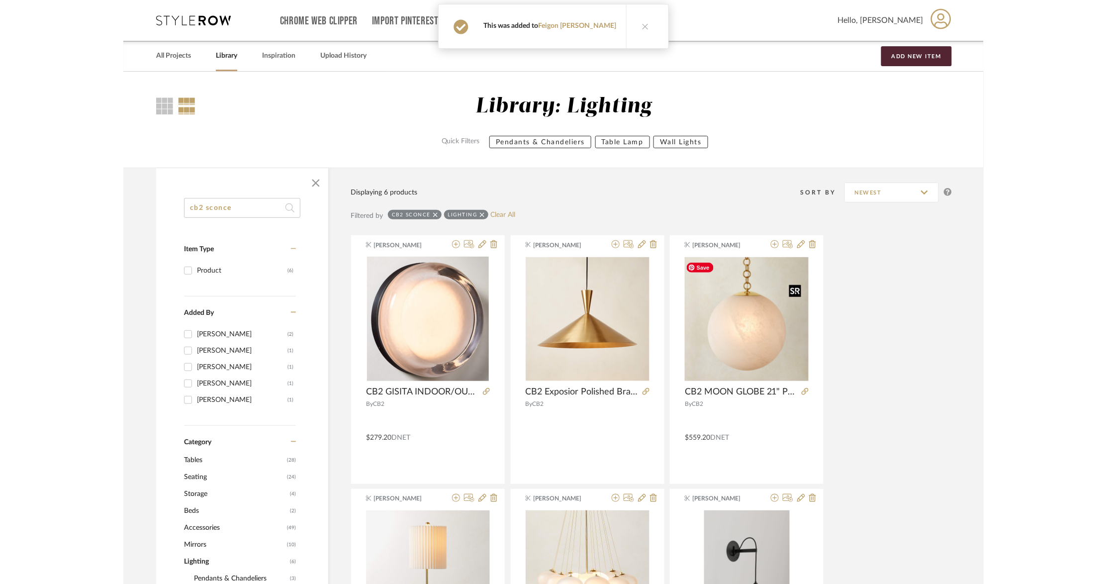
scroll to position [169, 0]
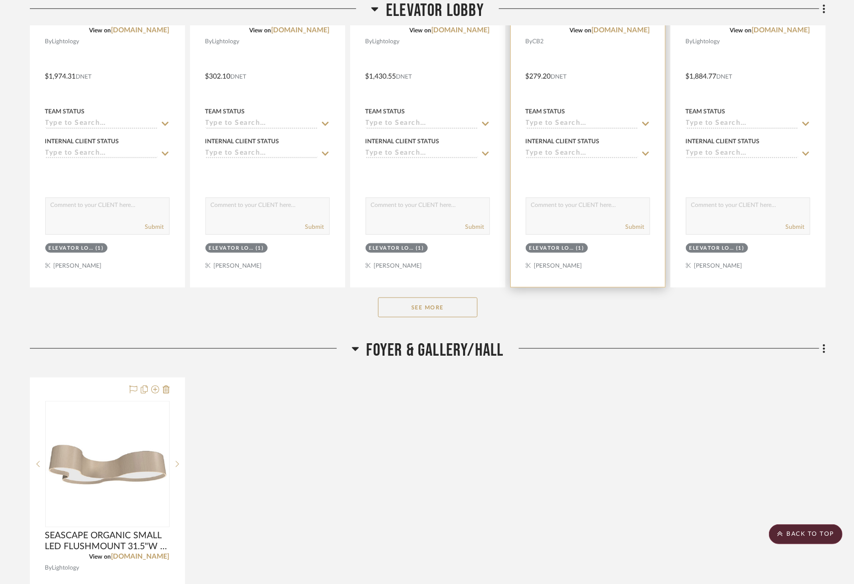
scroll to position [459, 0]
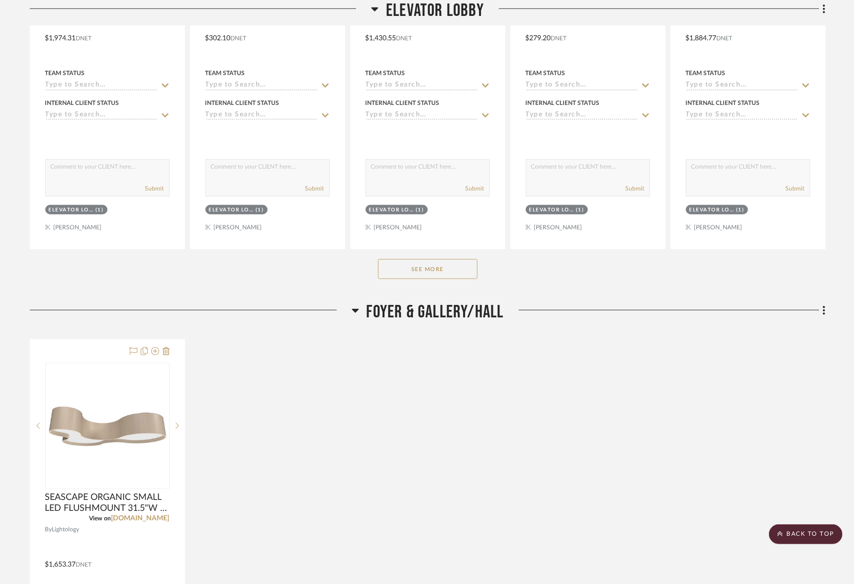
click at [431, 274] on button "See More" at bounding box center [427, 269] width 99 height 20
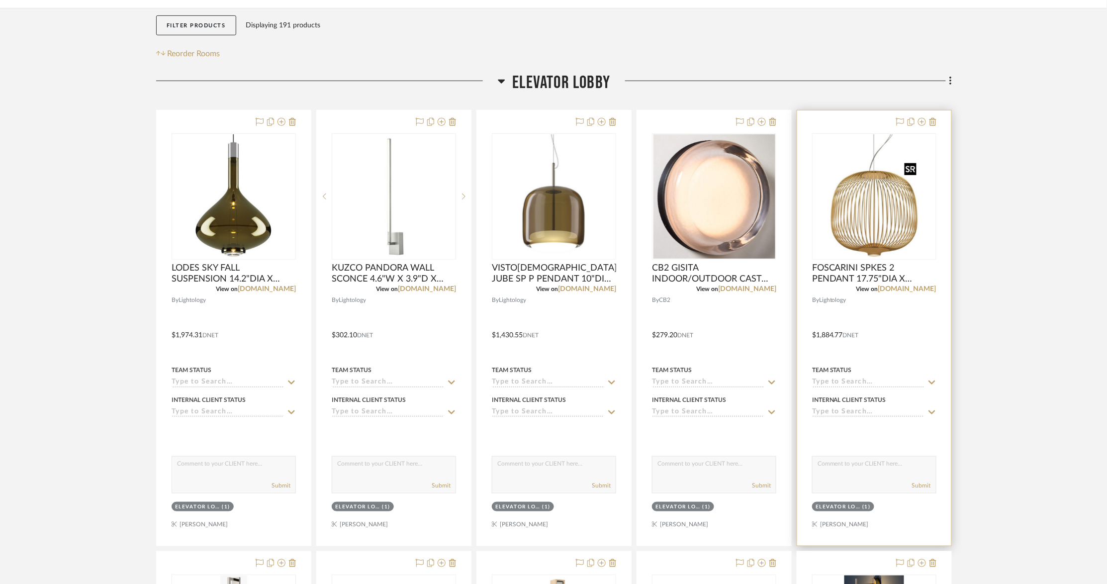
scroll to position [159, 0]
